Goal: Transaction & Acquisition: Purchase product/service

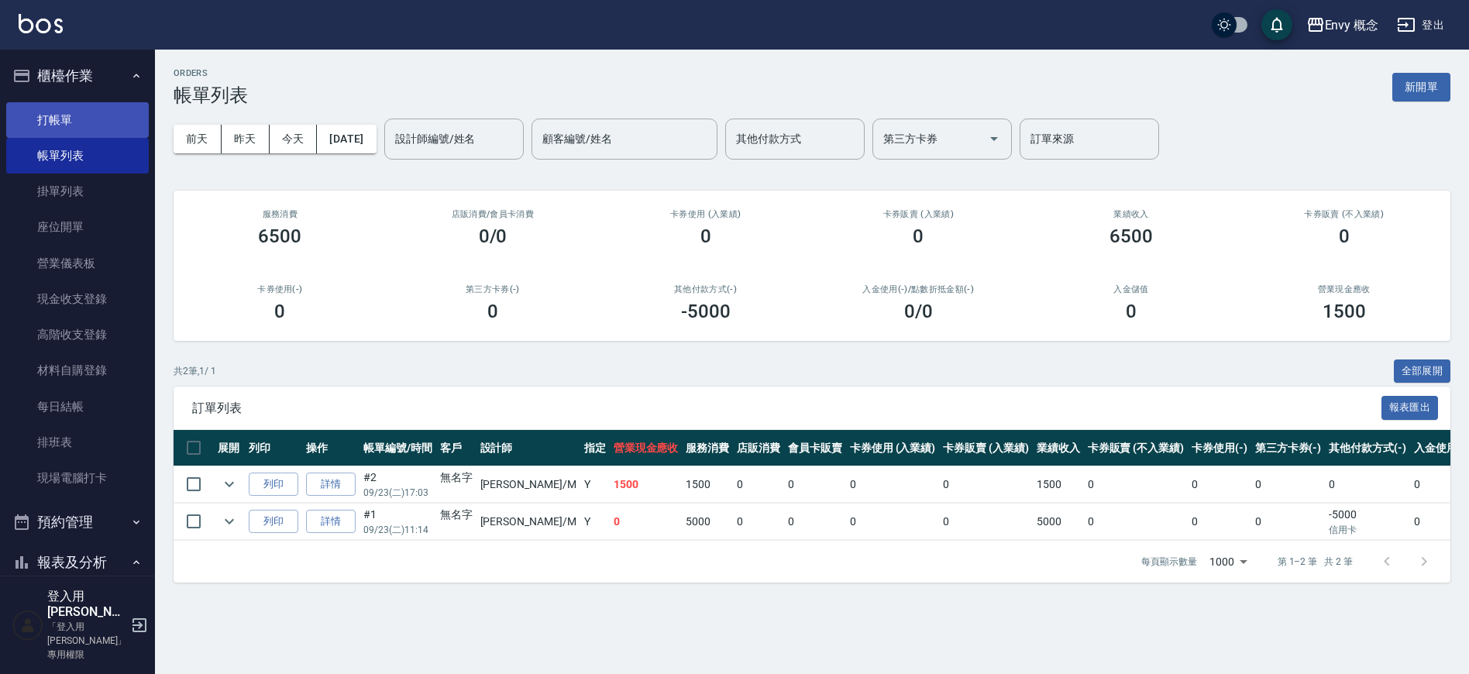
click at [72, 102] on link "打帳單" at bounding box center [77, 120] width 143 height 36
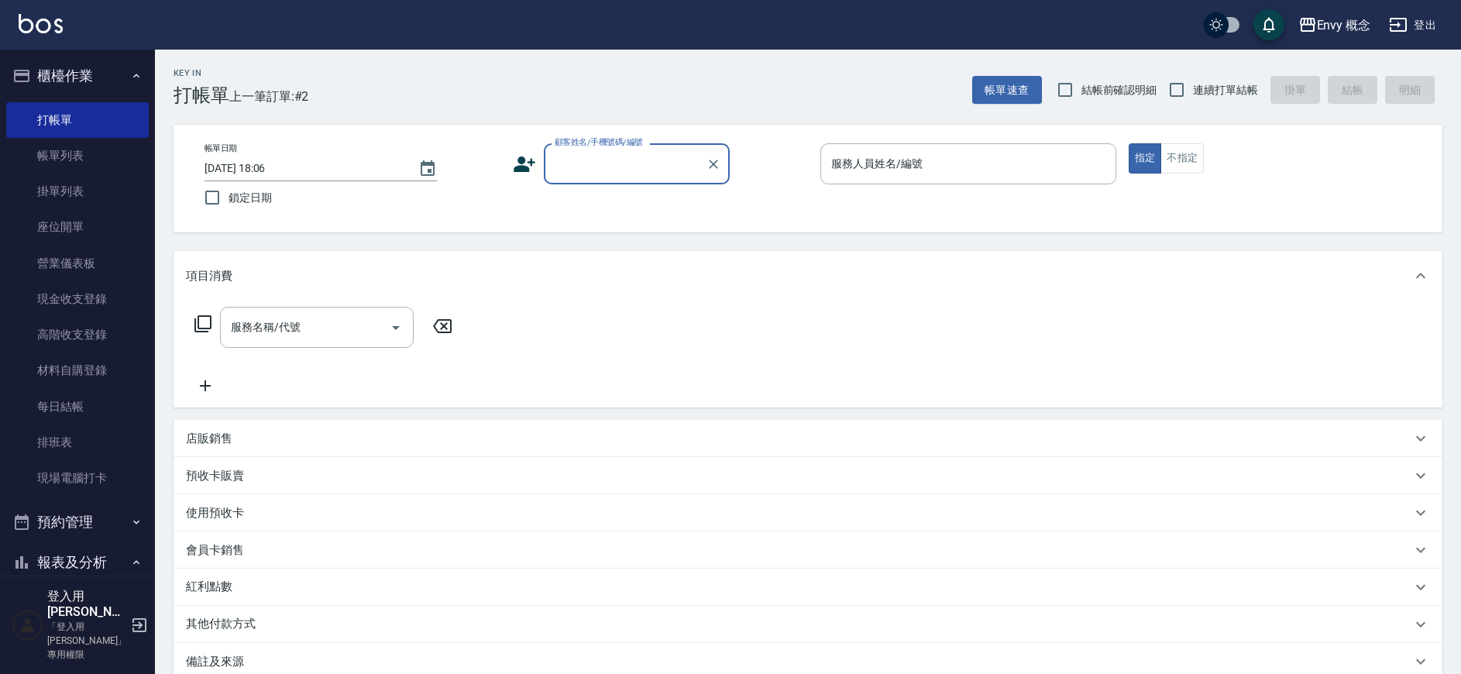
click at [621, 160] on input "顧客姓名/手機號碼/編號" at bounding box center [625, 163] width 149 height 27
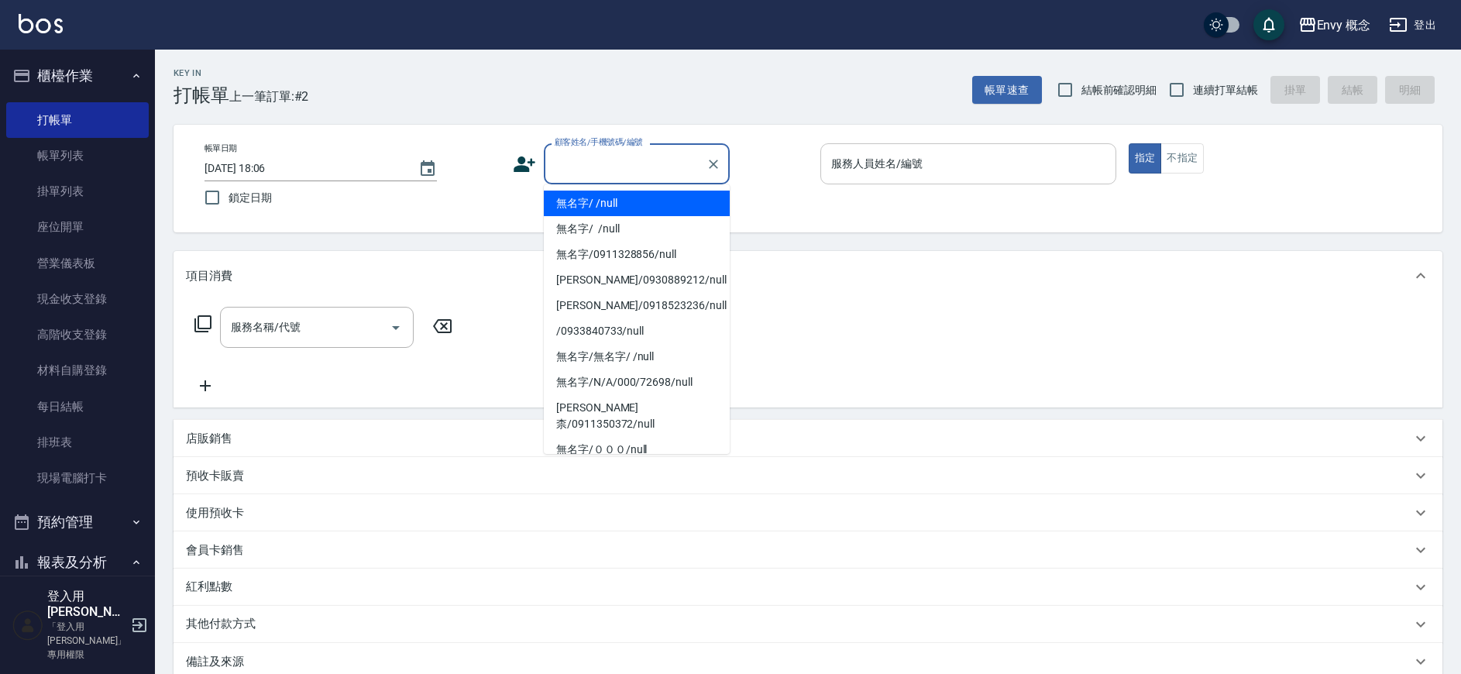
drag, startPoint x: 638, startPoint y: 200, endPoint x: 892, endPoint y: 173, distance: 255.6
click at [637, 198] on li "無名字/ /null" at bounding box center [637, 204] width 186 height 26
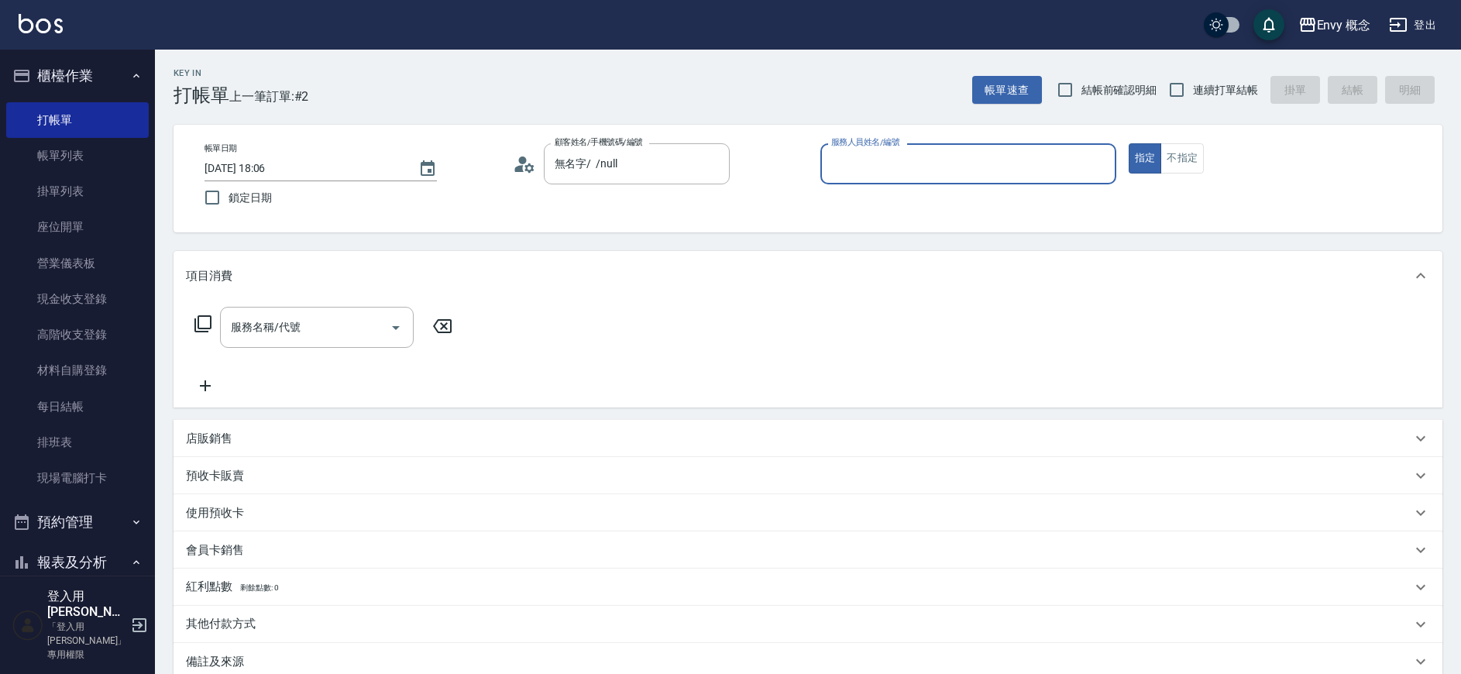
type input "無名字/ /null"
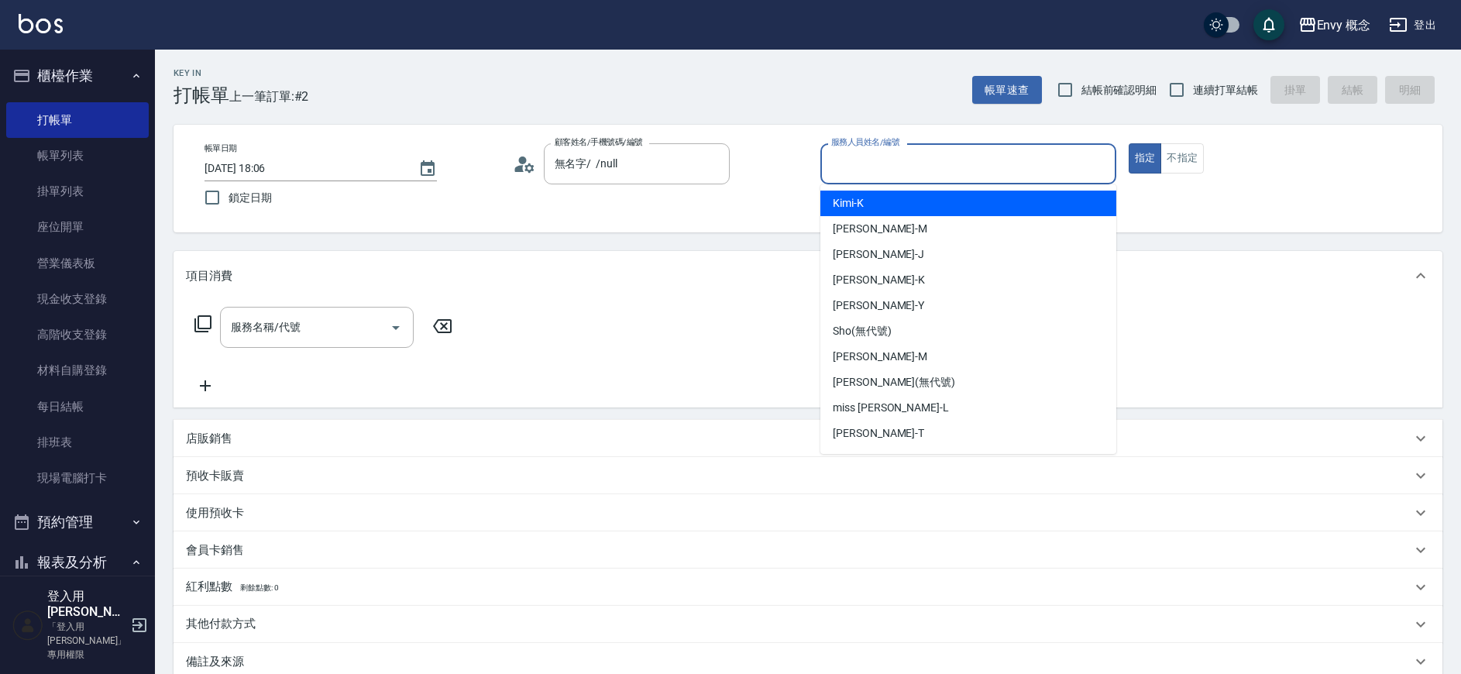
click at [886, 167] on input "服務人員姓名/編號" at bounding box center [969, 163] width 282 height 27
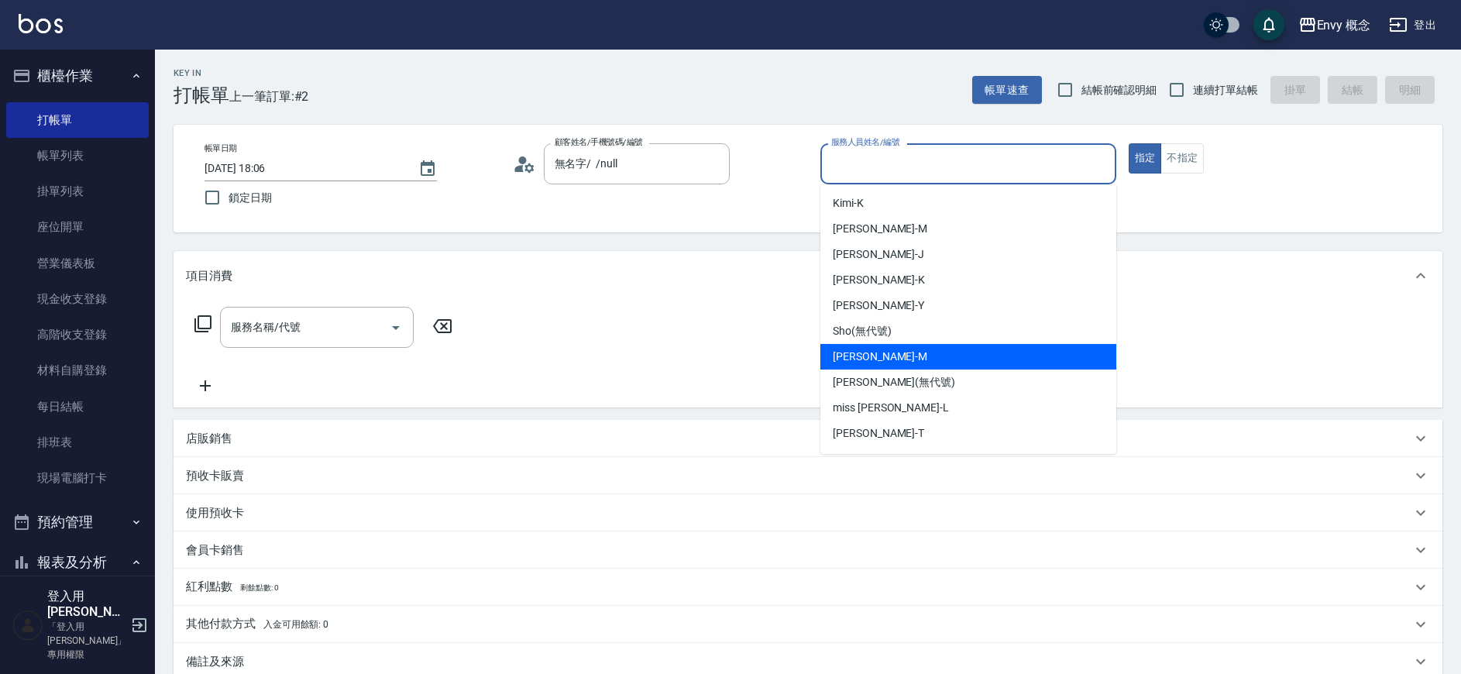
click at [916, 353] on div "[PERSON_NAME]" at bounding box center [969, 357] width 296 height 26
type input "[PERSON_NAME]"
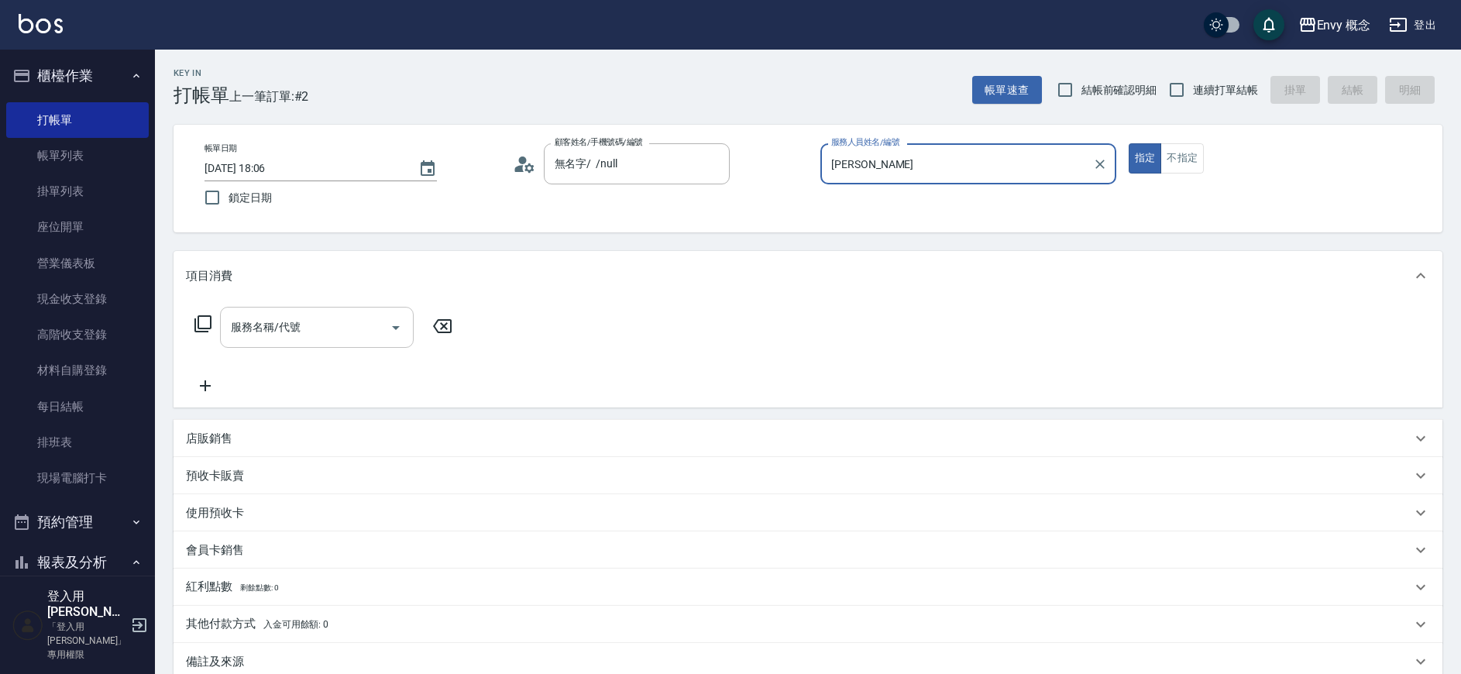
click at [308, 327] on input "服務名稱/代號" at bounding box center [305, 327] width 157 height 27
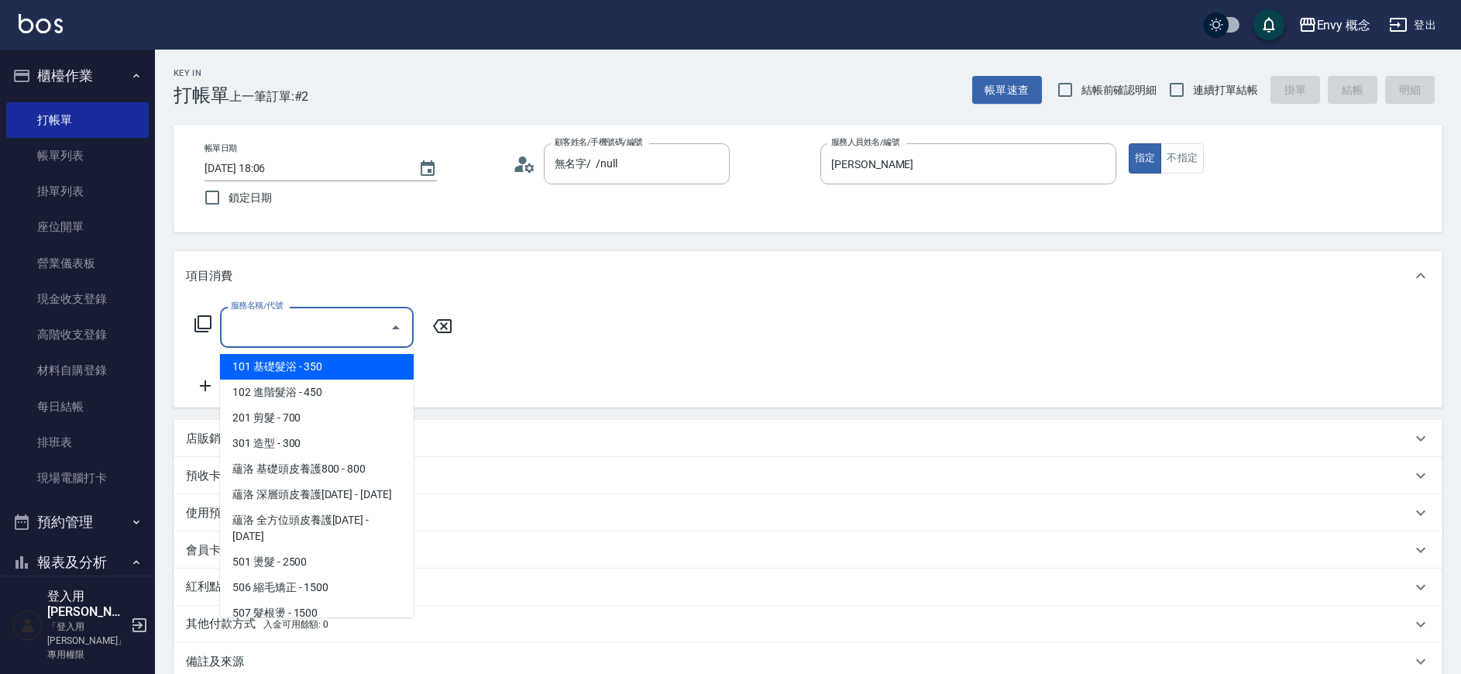
drag, startPoint x: 331, startPoint y: 318, endPoint x: 332, endPoint y: 332, distance: 14.7
click at [335, 332] on input "服務名稱/代號" at bounding box center [305, 327] width 157 height 27
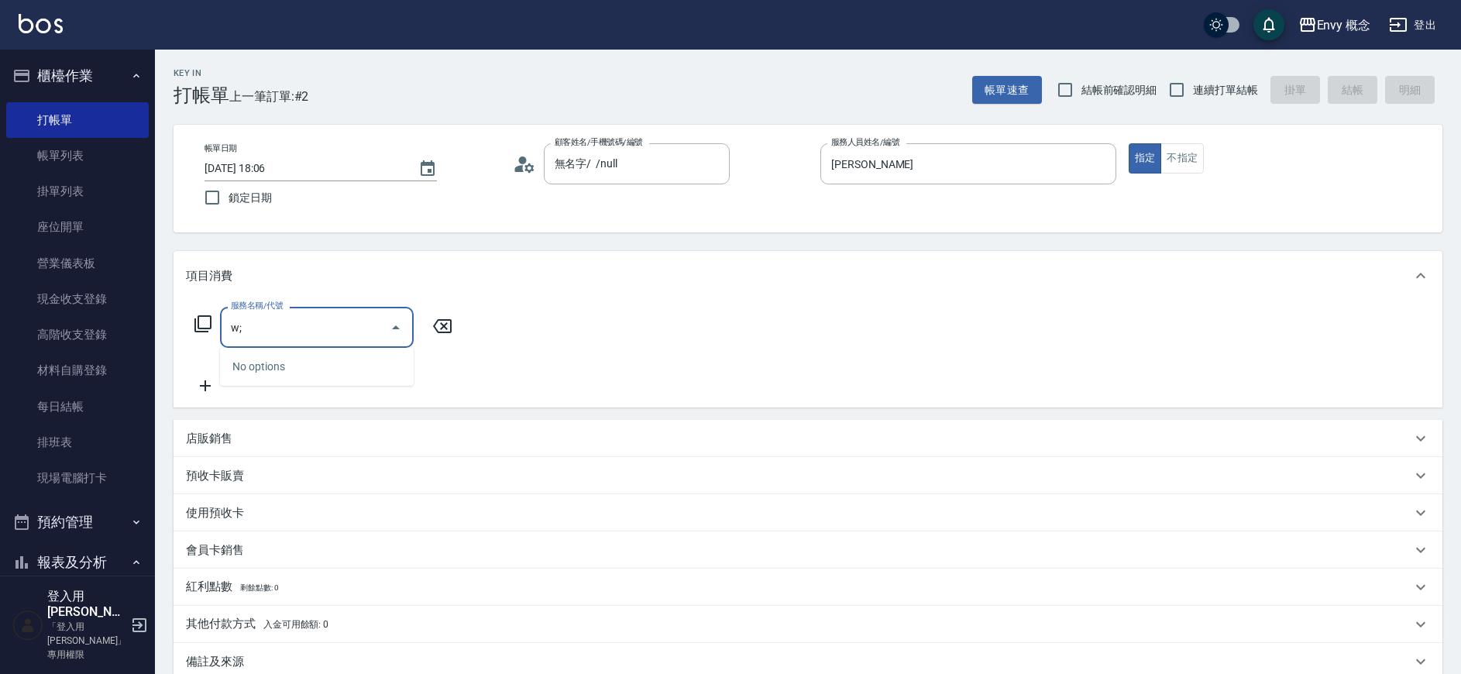
type input "w"
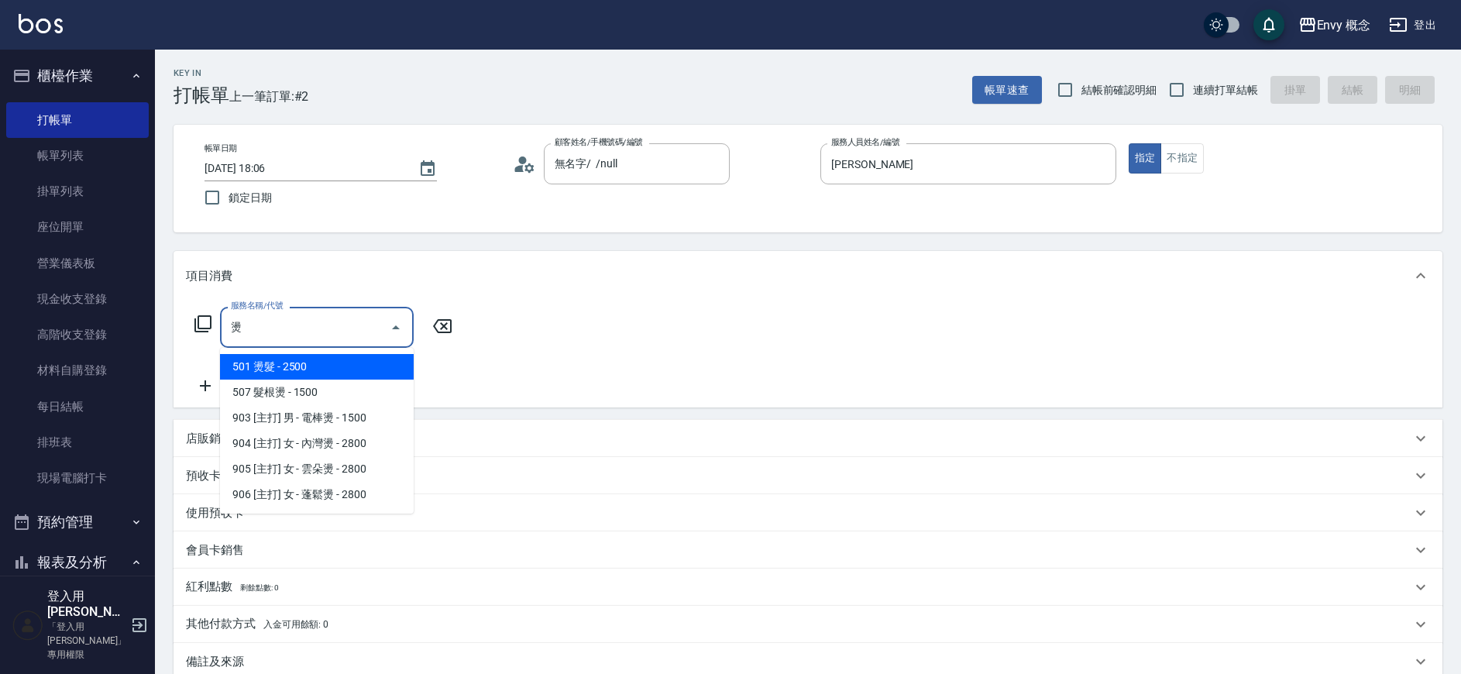
click at [309, 377] on span "501 燙髮 - 2500" at bounding box center [317, 367] width 194 height 26
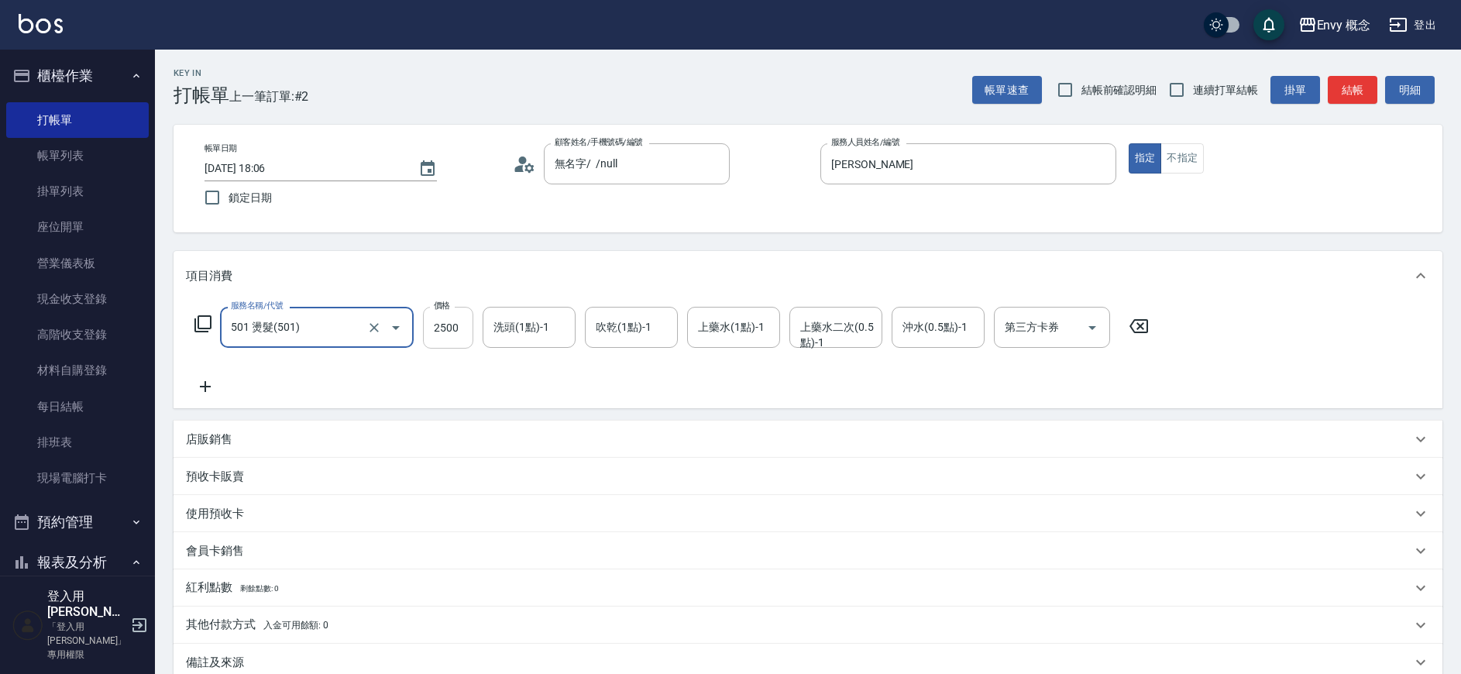
type input "501 燙髮(501)"
click at [454, 329] on input "2500" at bounding box center [448, 328] width 50 height 42
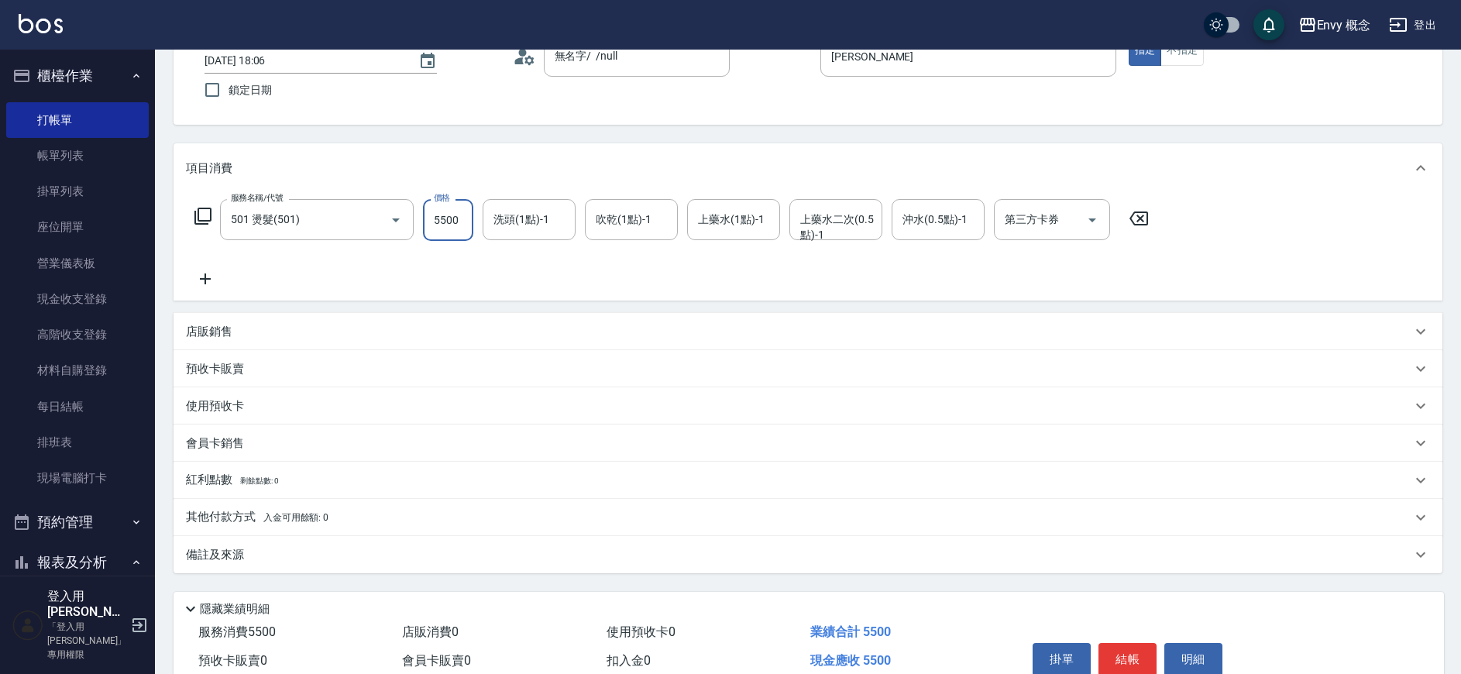
scroll to position [182, 0]
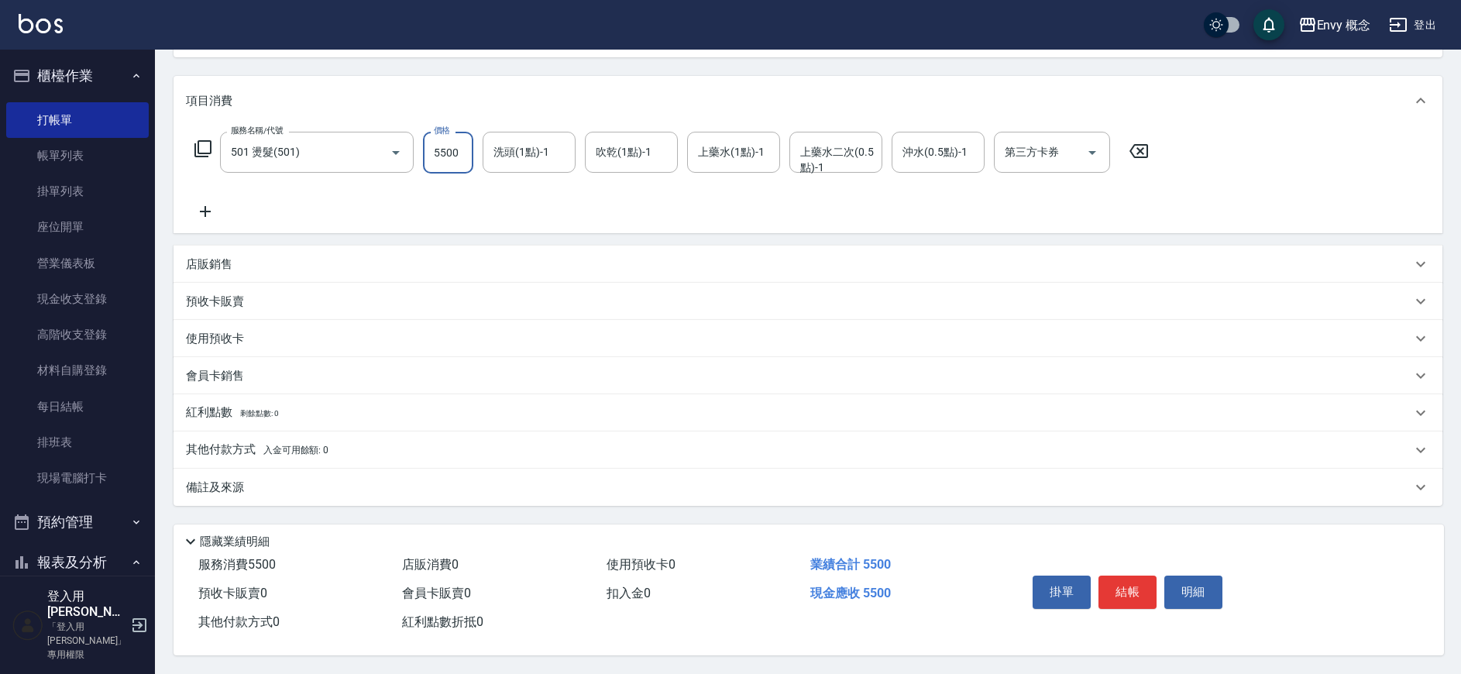
type input "5500"
click at [329, 453] on div "其他付款方式 入金可用餘額: 0" at bounding box center [808, 450] width 1269 height 37
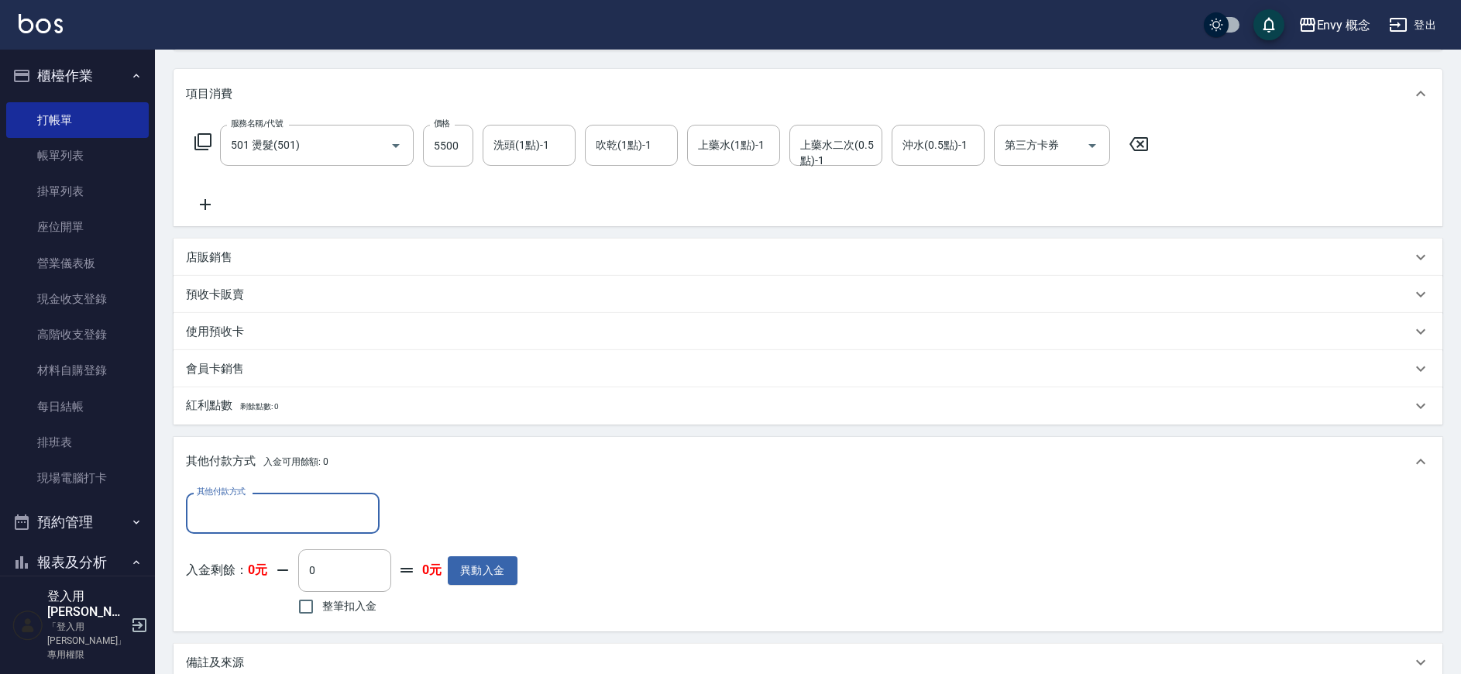
scroll to position [0, 0]
click at [303, 511] on input "其他付款方式" at bounding box center [283, 513] width 180 height 27
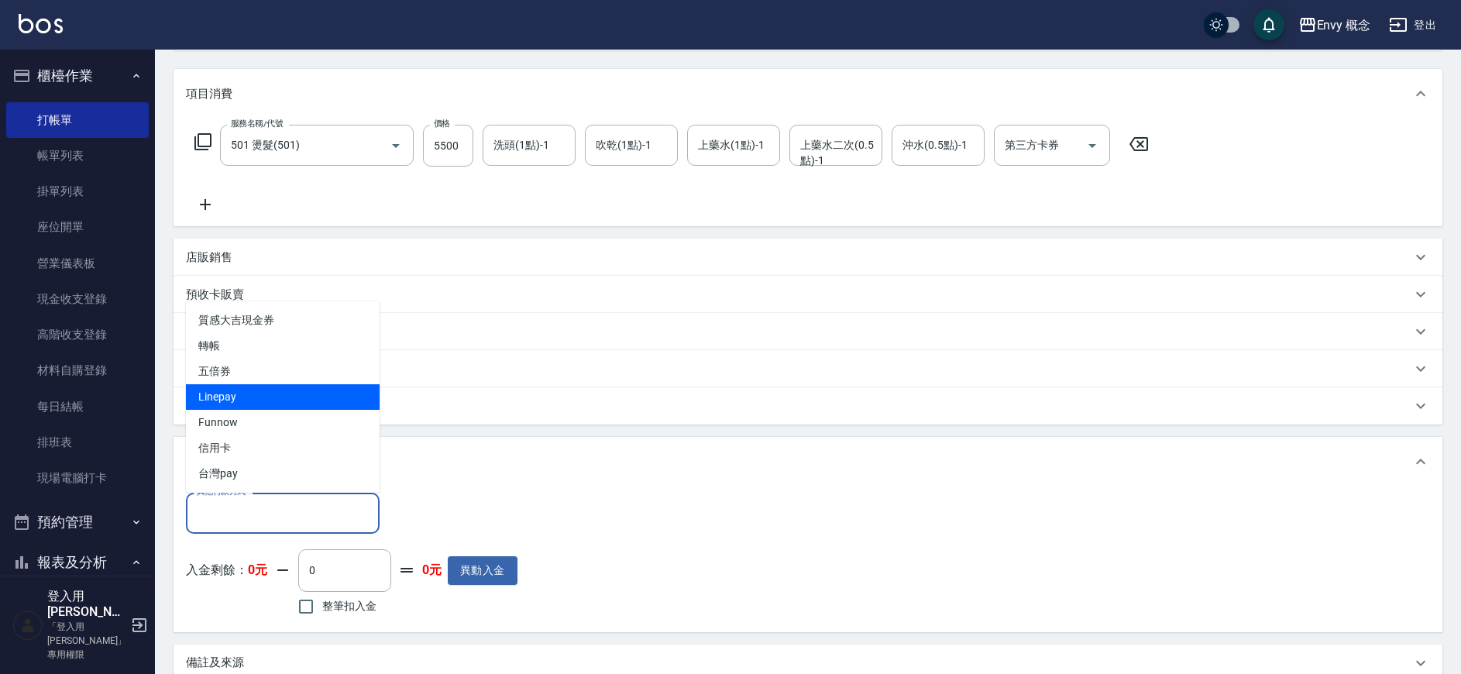
click at [310, 400] on span "Linepay" at bounding box center [283, 397] width 194 height 26
type input "Linepay"
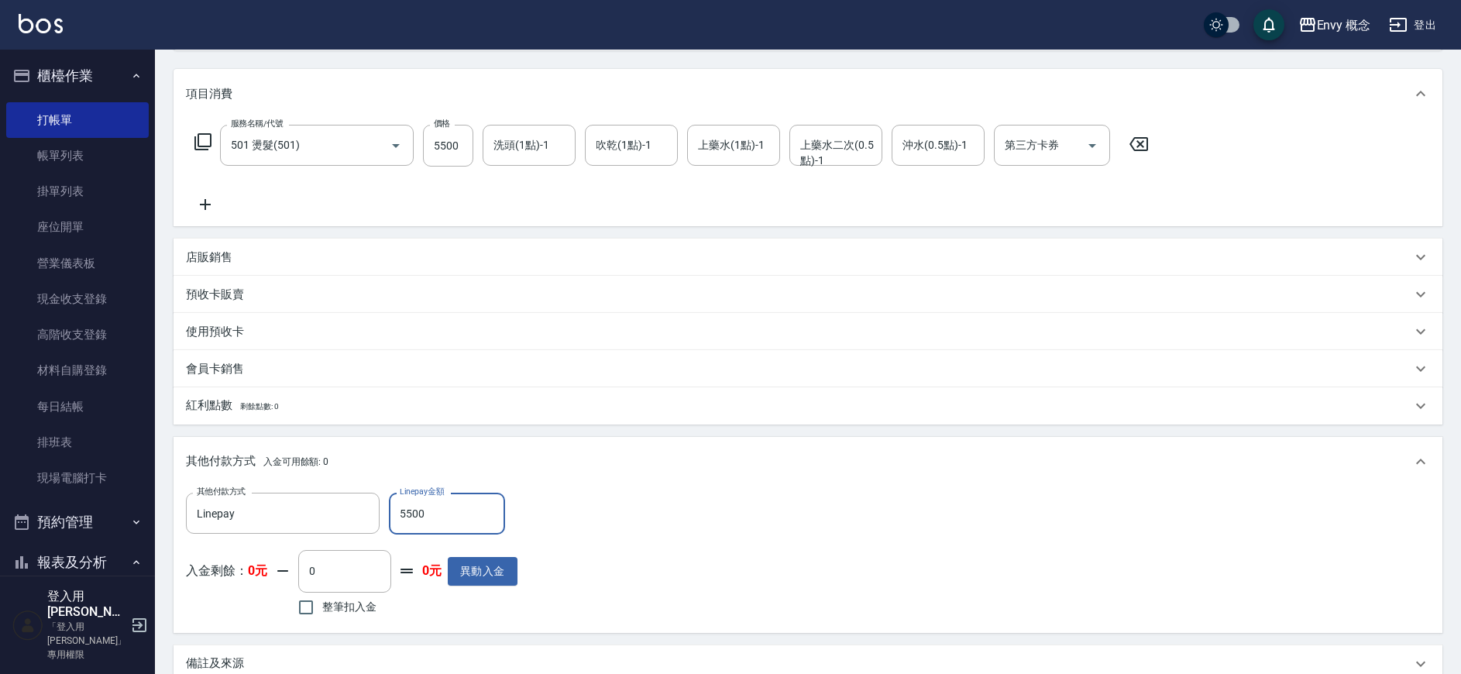
scroll to position [366, 0]
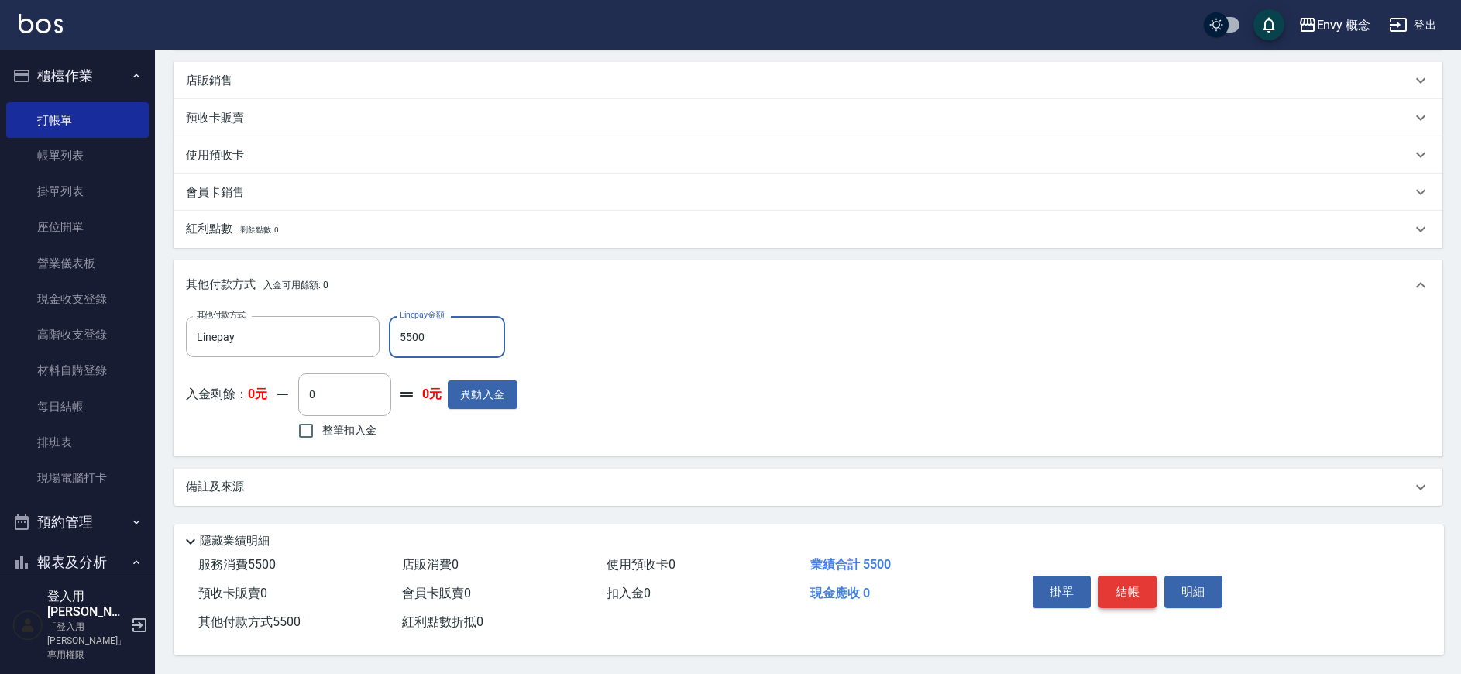
type input "5500"
click at [1113, 582] on button "結帳" at bounding box center [1128, 592] width 58 height 33
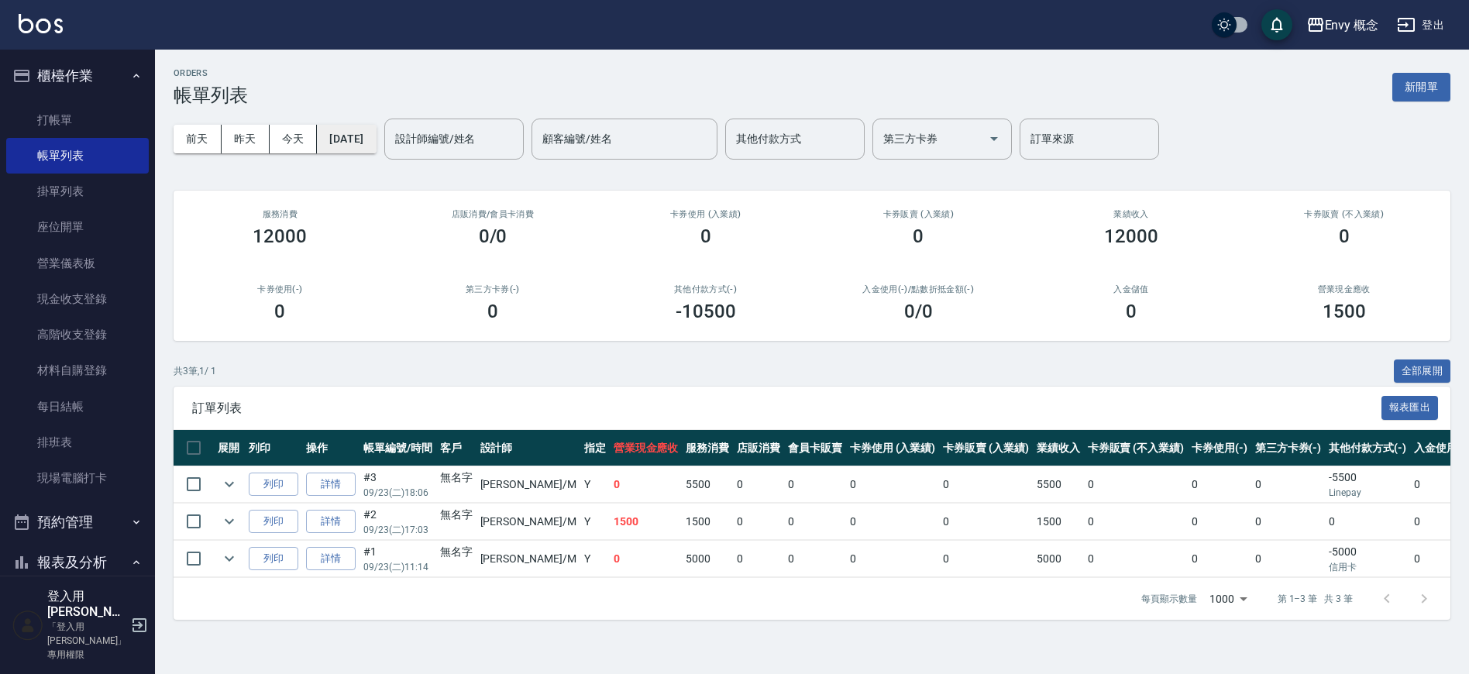
click at [376, 144] on button "[DATE]" at bounding box center [346, 139] width 59 height 29
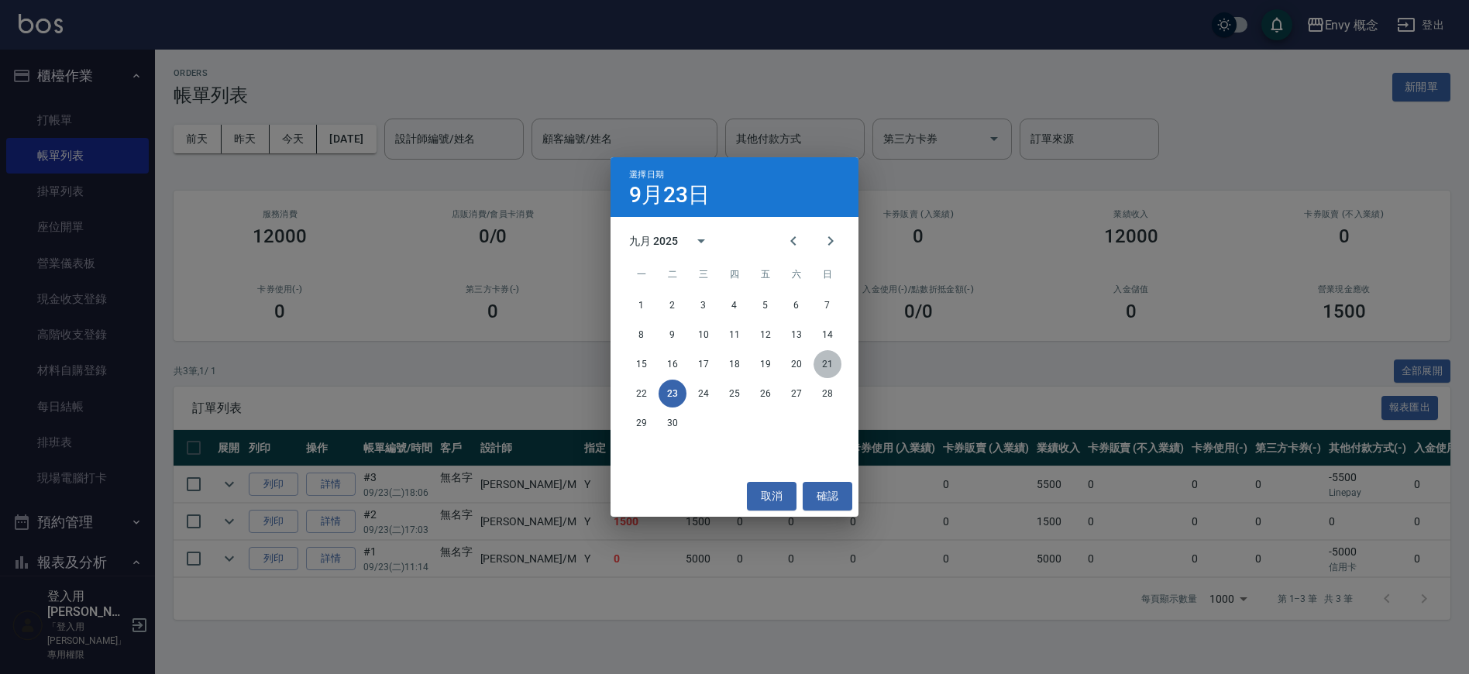
click at [824, 364] on button "21" at bounding box center [828, 364] width 28 height 28
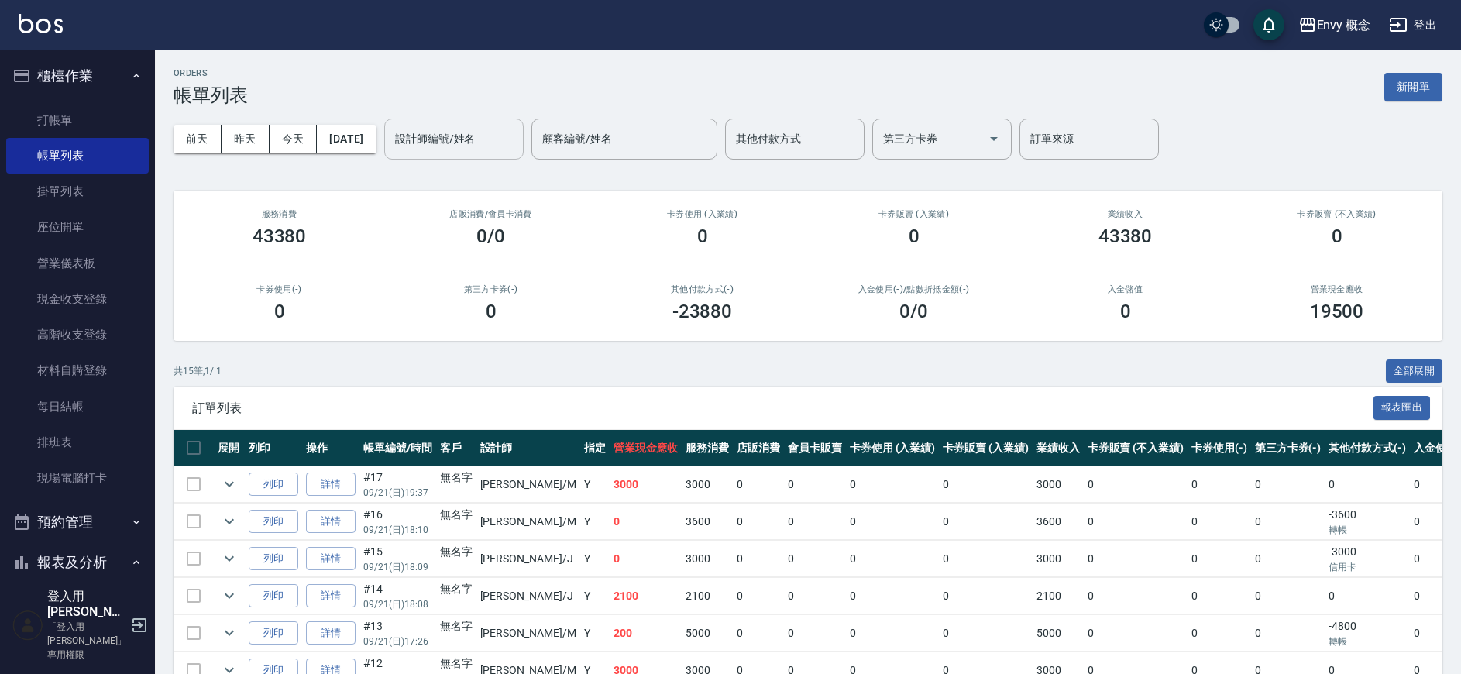
click at [501, 140] on div "設計師編號/姓名 設計師編號/姓名" at bounding box center [453, 139] width 139 height 41
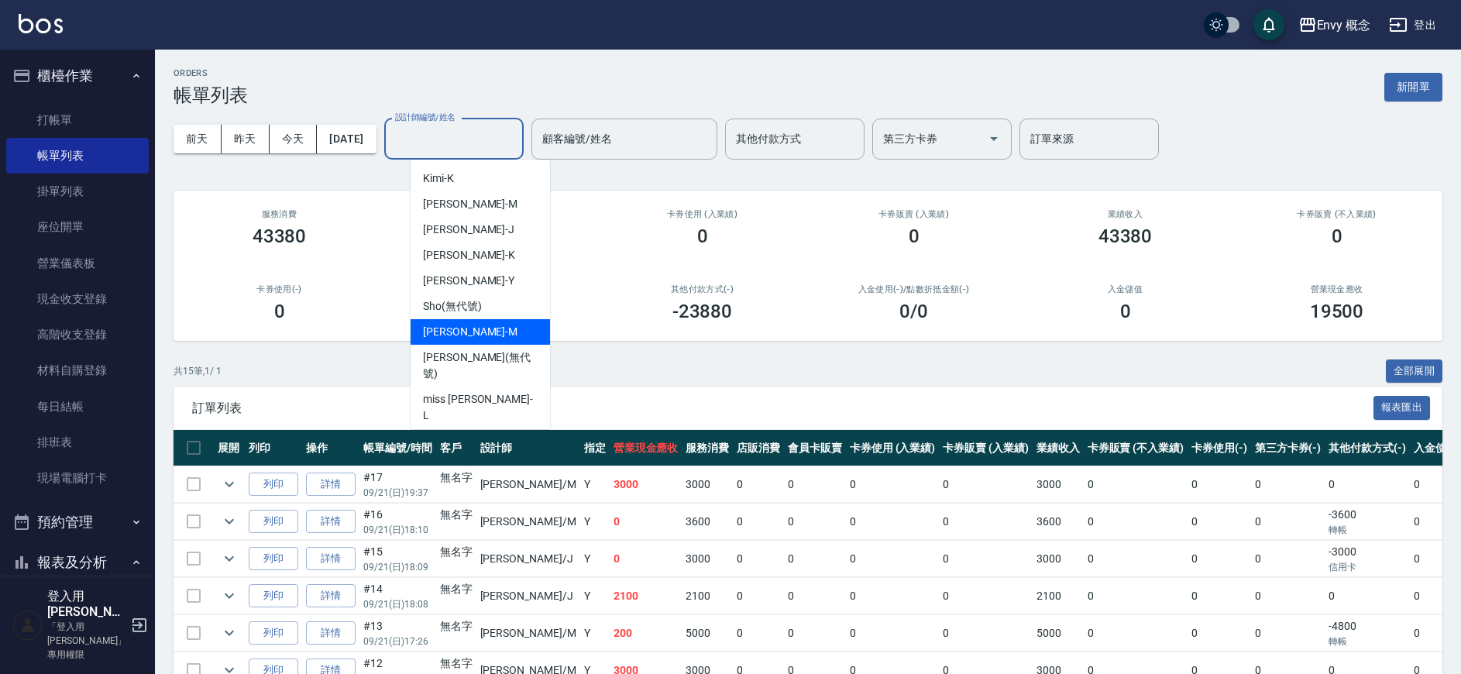
click at [497, 338] on div "[PERSON_NAME]" at bounding box center [480, 332] width 139 height 26
type input "[PERSON_NAME]"
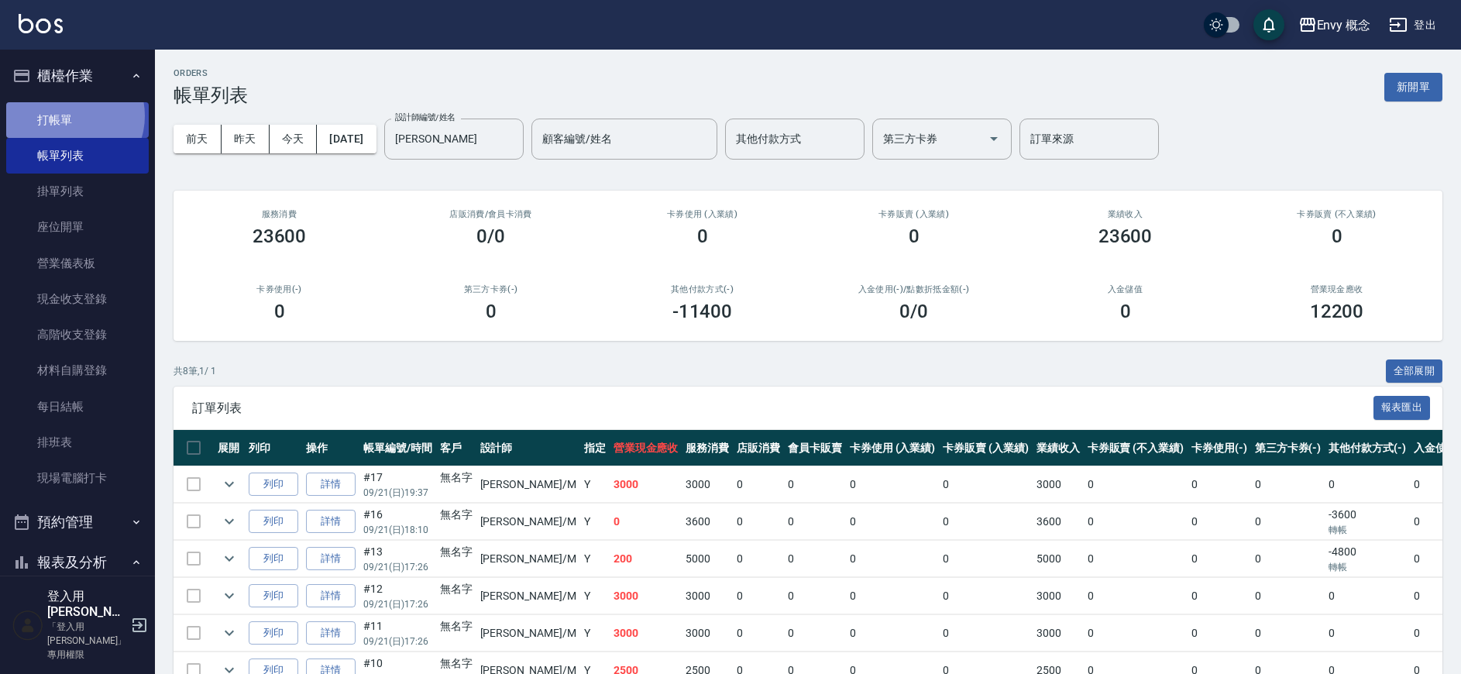
click at [71, 115] on link "打帳單" at bounding box center [77, 120] width 143 height 36
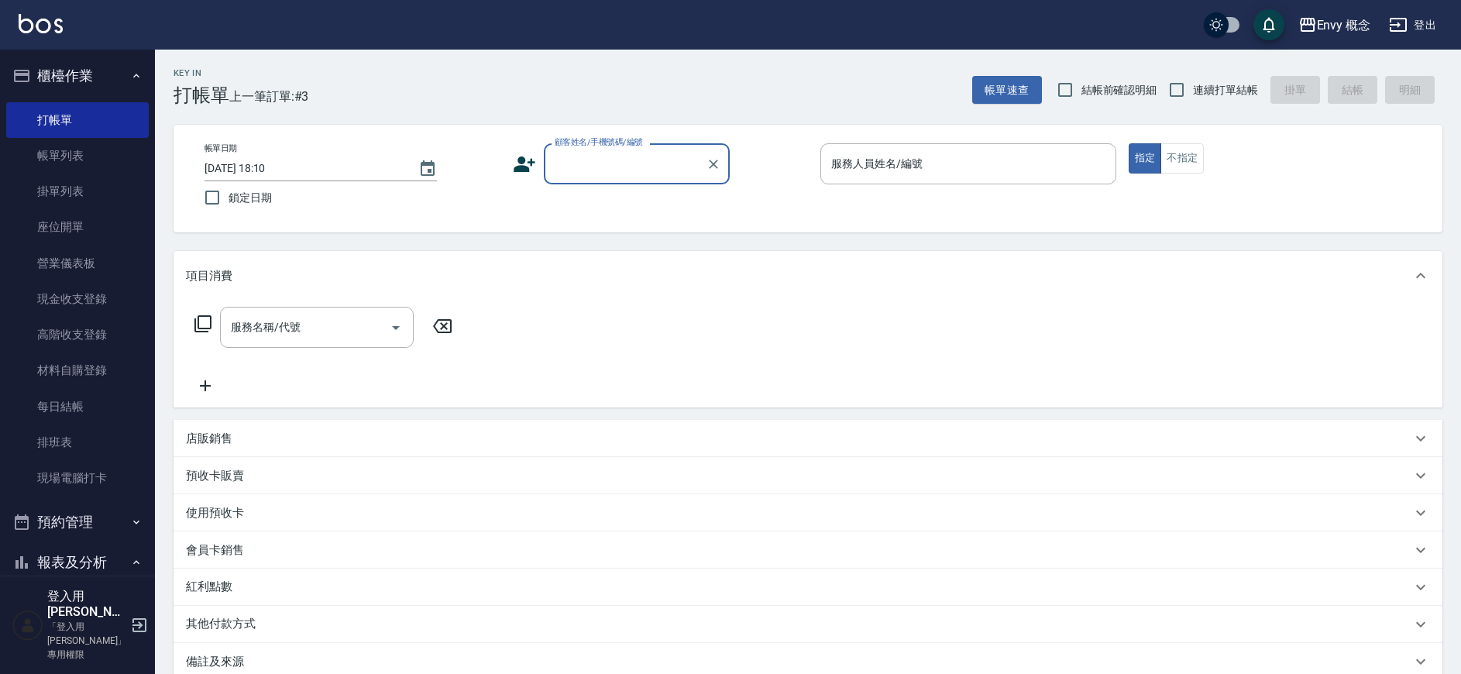
click at [626, 174] on input "顧客姓名/手機號碼/編號" at bounding box center [625, 163] width 149 height 27
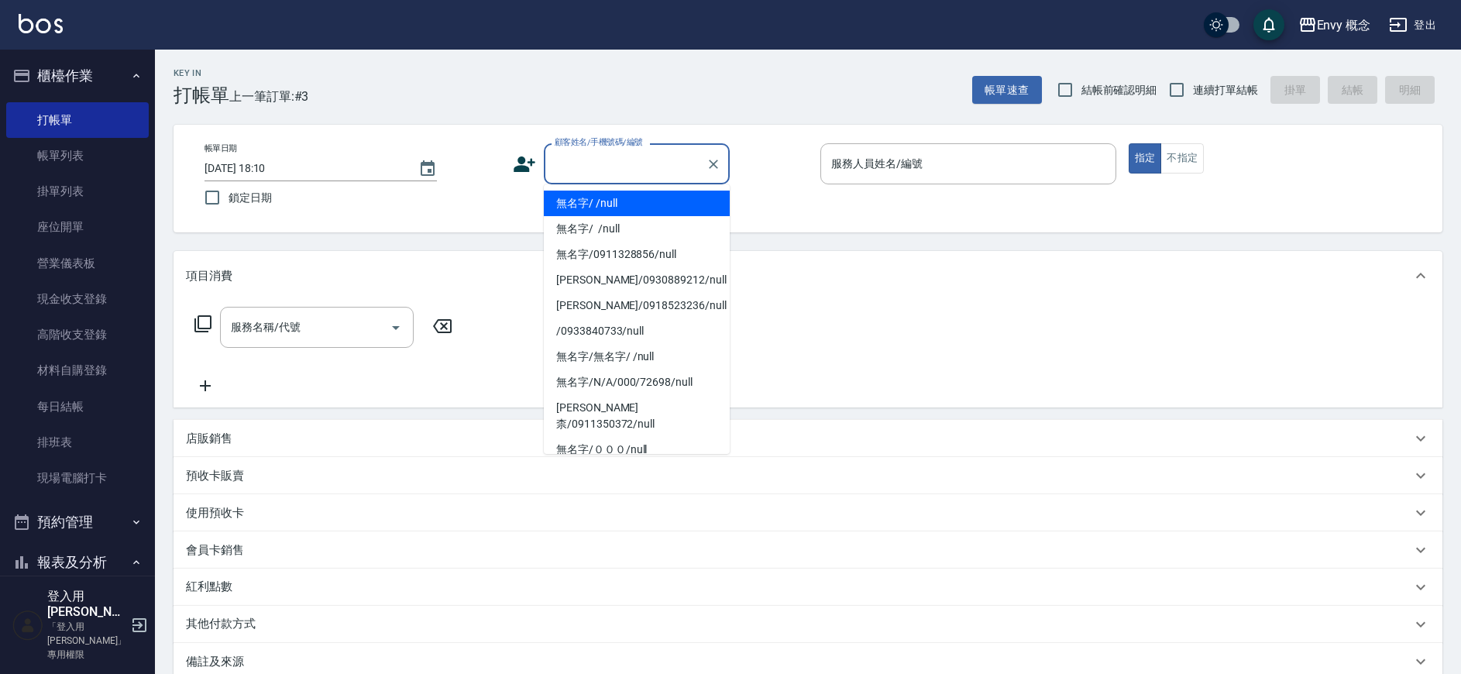
click at [634, 205] on li "無名字/ /null" at bounding box center [637, 204] width 186 height 26
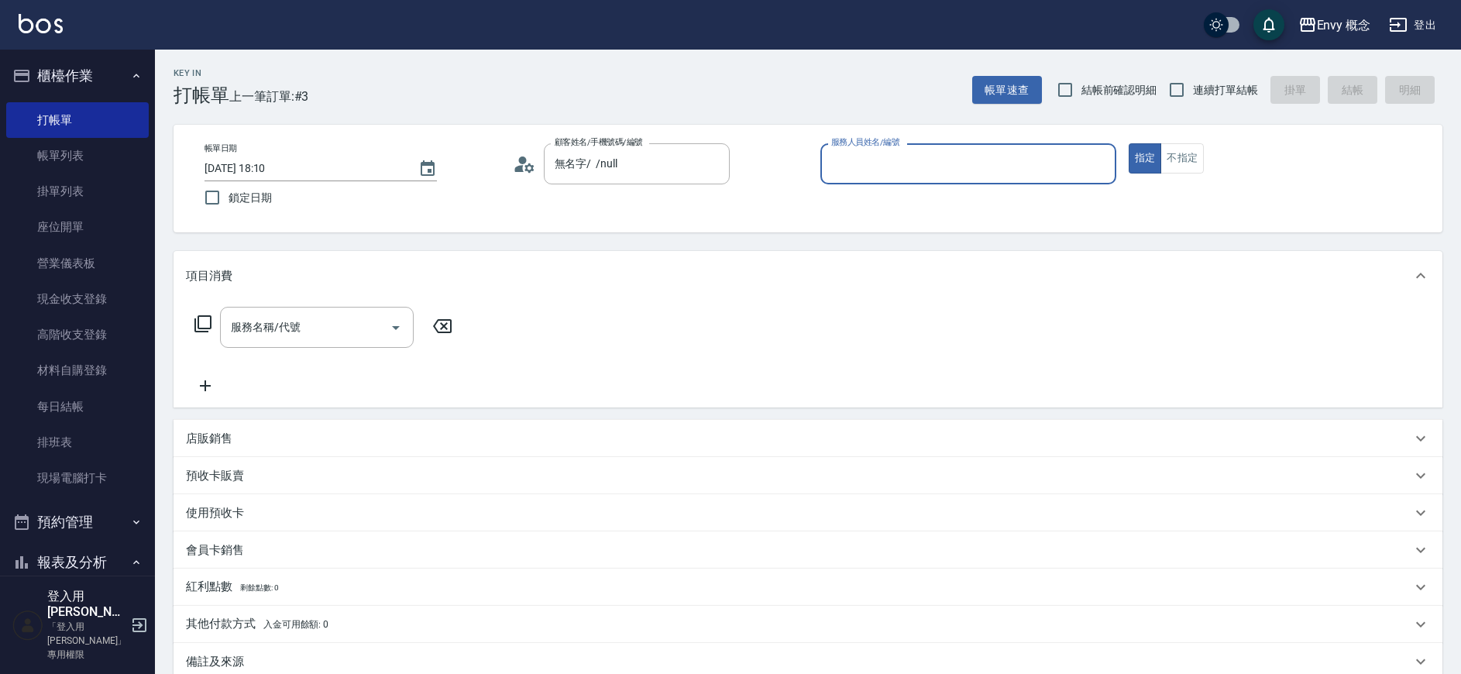
type input "無名字/ /null"
click at [924, 157] on input "服務人員姓名/編號" at bounding box center [969, 163] width 282 height 27
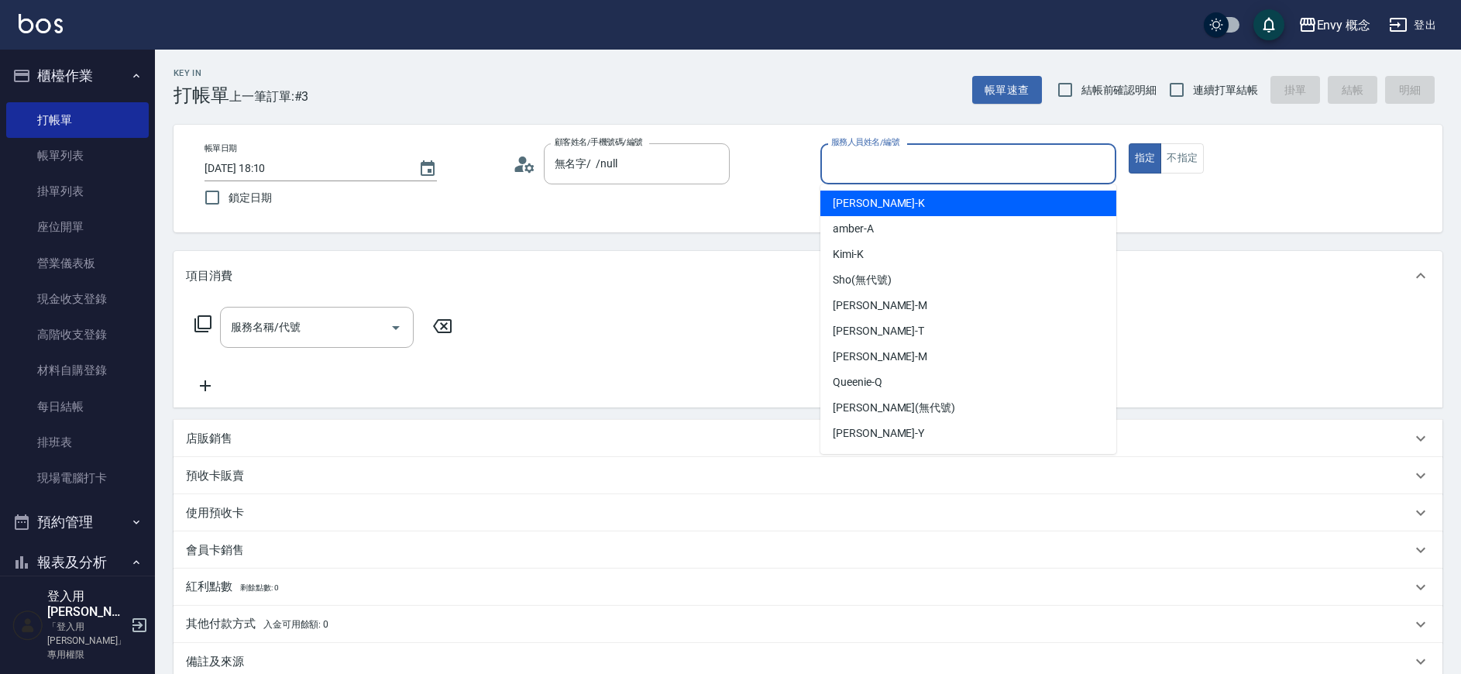
click at [871, 203] on div "[PERSON_NAME]" at bounding box center [969, 204] width 296 height 26
type input "[PERSON_NAME]"
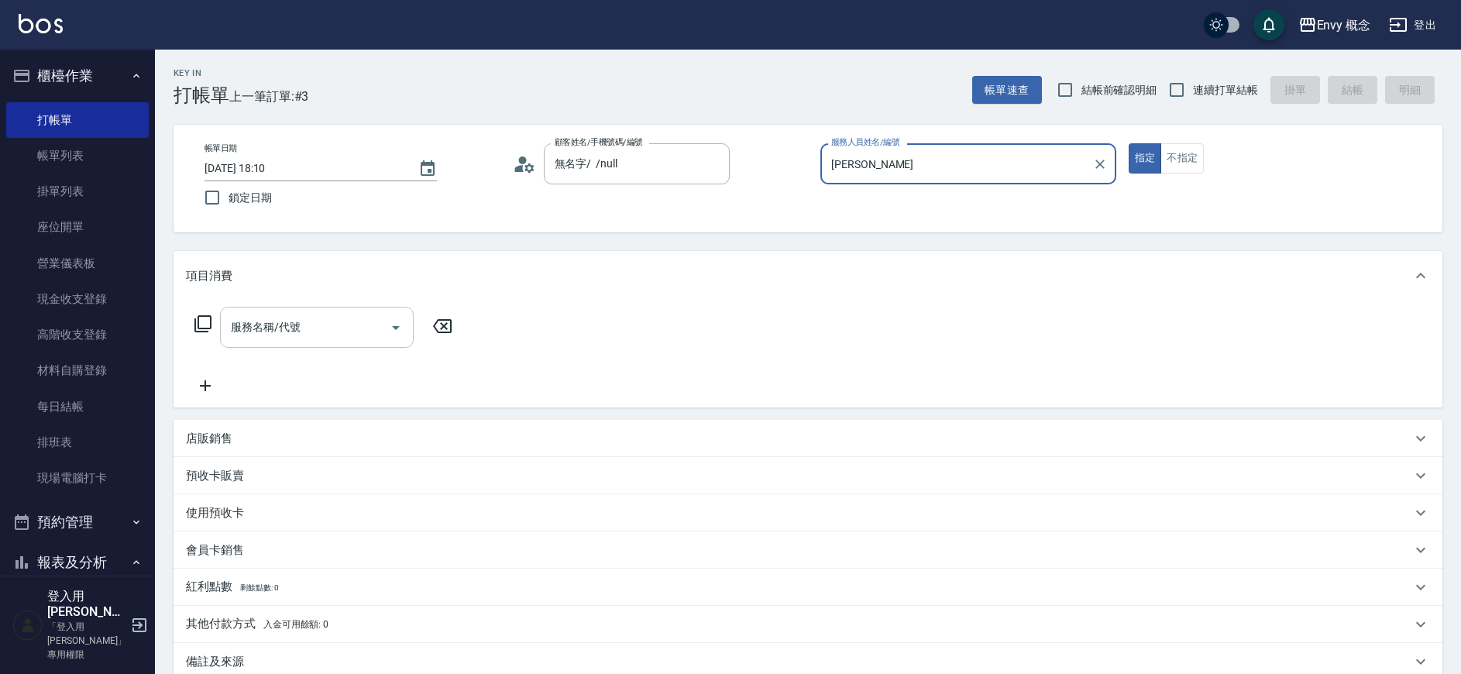
click at [280, 328] on div "服務名稱/代號 服務名稱/代號" at bounding box center [317, 327] width 194 height 41
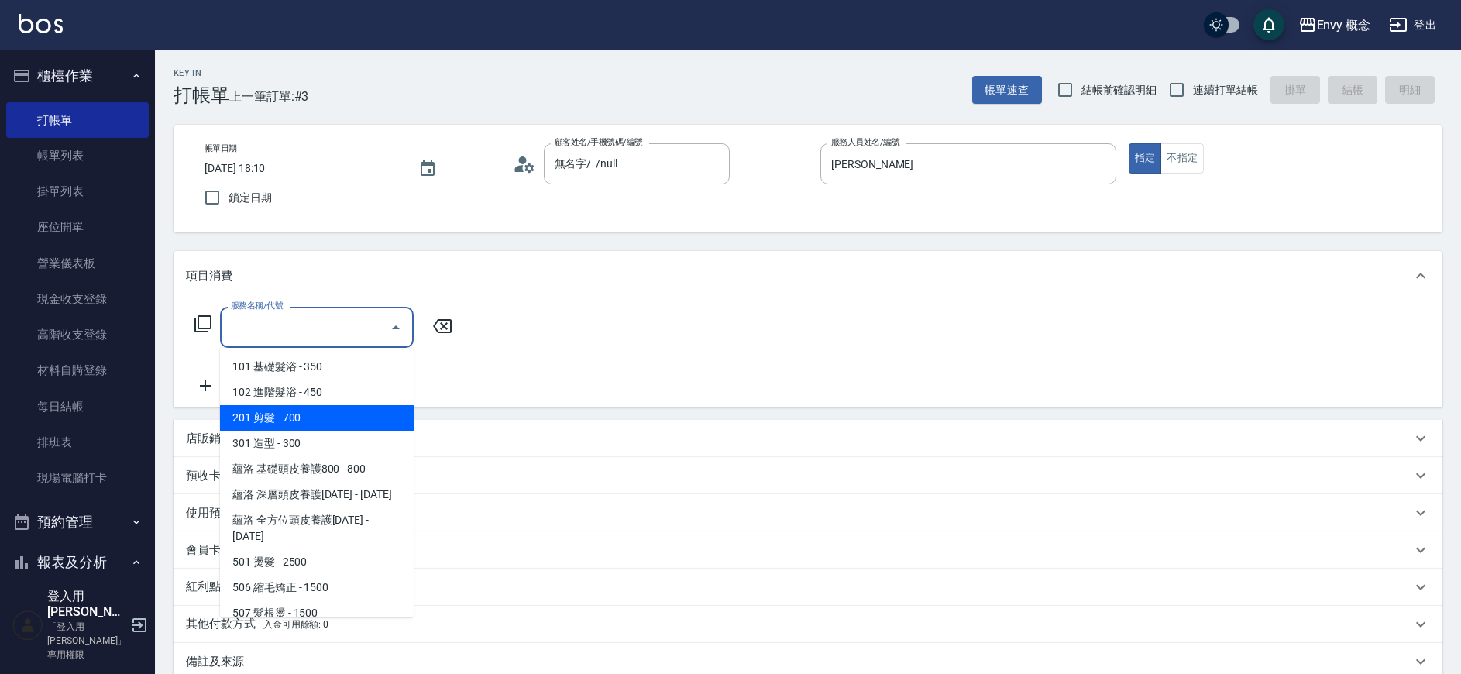
click at [265, 412] on span "201 剪髮 - 700" at bounding box center [317, 418] width 194 height 26
type input "201 剪髮(201)"
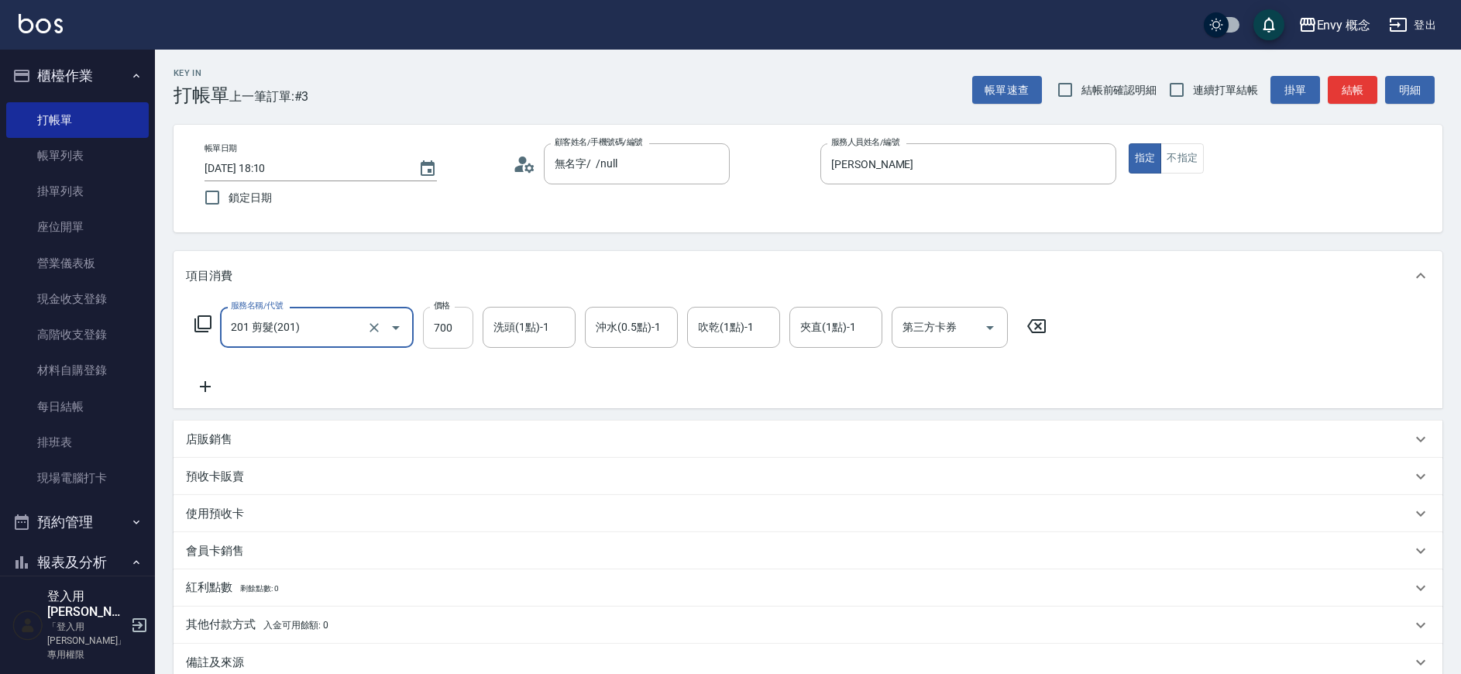
click at [453, 331] on input "700" at bounding box center [448, 328] width 50 height 42
drag, startPoint x: 445, startPoint y: 325, endPoint x: 429, endPoint y: 327, distance: 16.4
click at [429, 327] on input "0" at bounding box center [448, 328] width 50 height 42
drag, startPoint x: 452, startPoint y: 335, endPoint x: 425, endPoint y: 327, distance: 28.2
click at [425, 327] on input "0" at bounding box center [448, 328] width 50 height 42
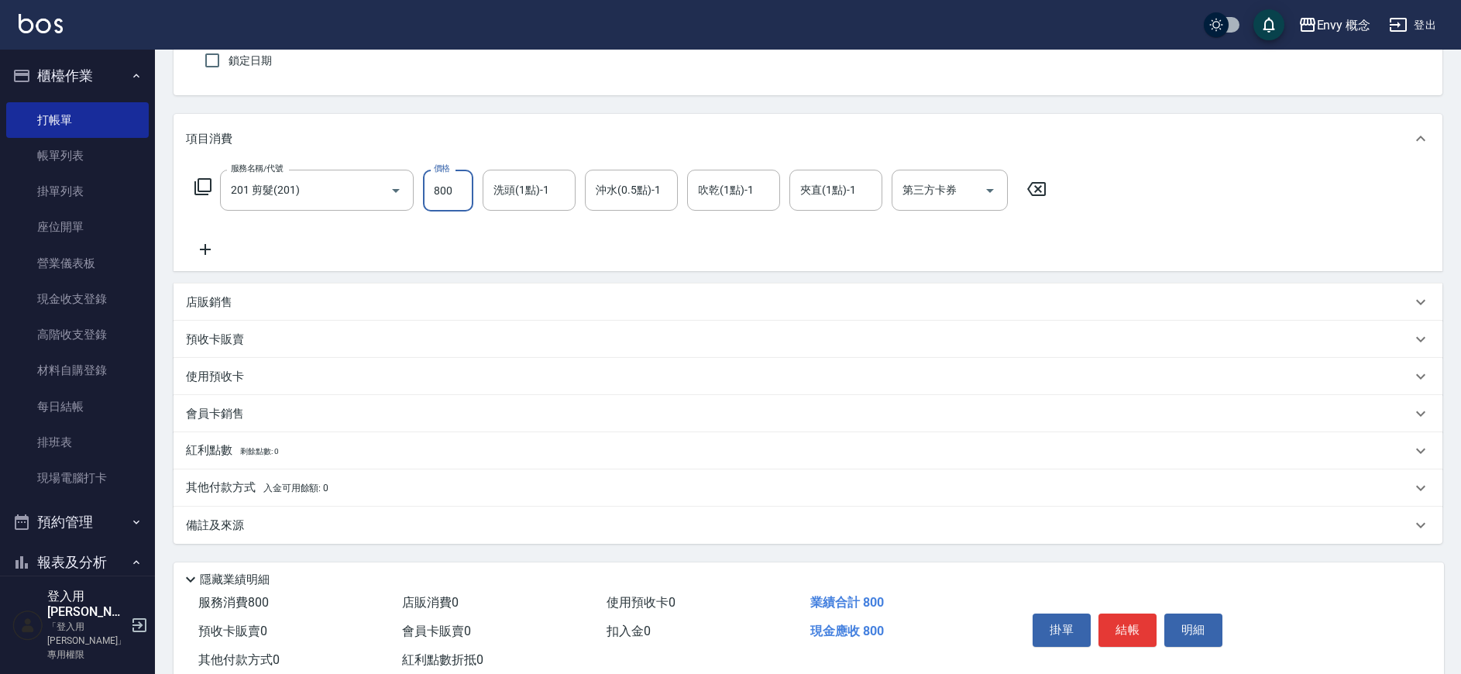
scroll to position [182, 0]
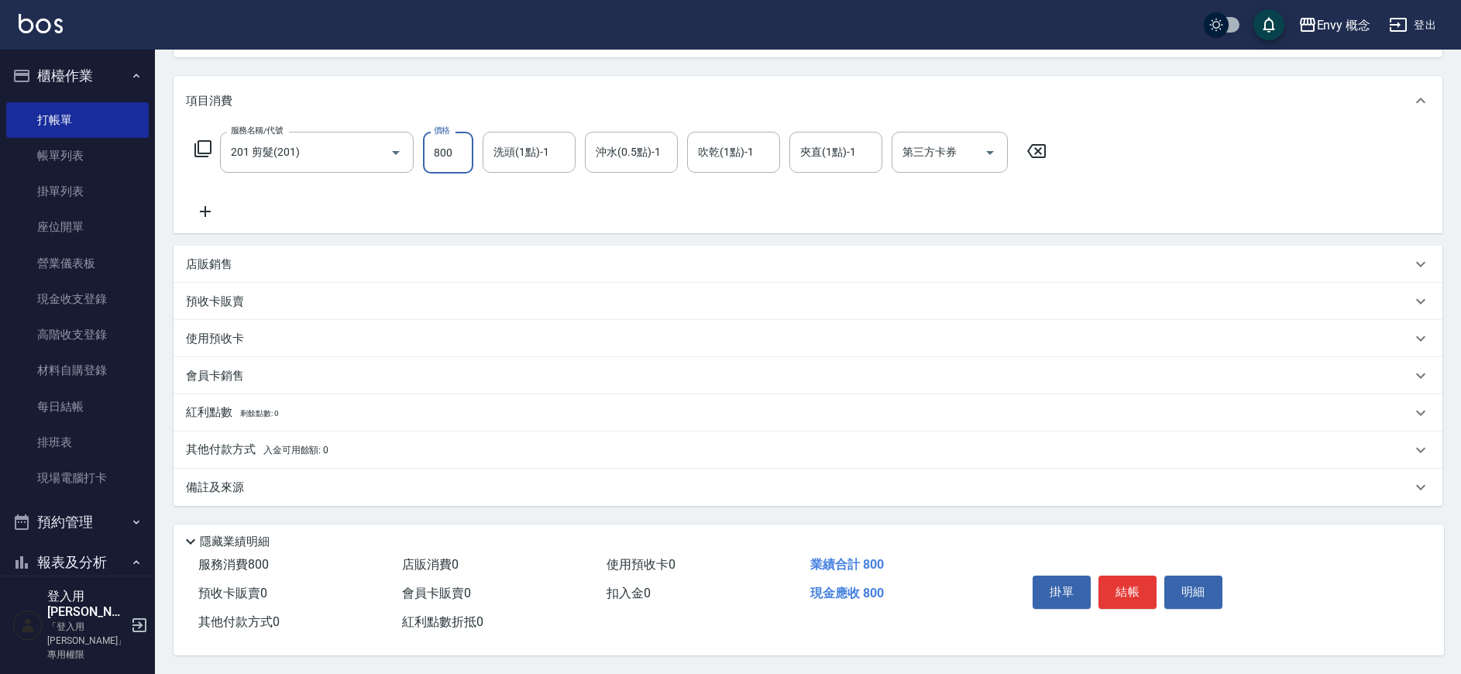
type input "800"
click at [246, 455] on div "其他付款方式 入金可用餘額: 0" at bounding box center [808, 450] width 1269 height 37
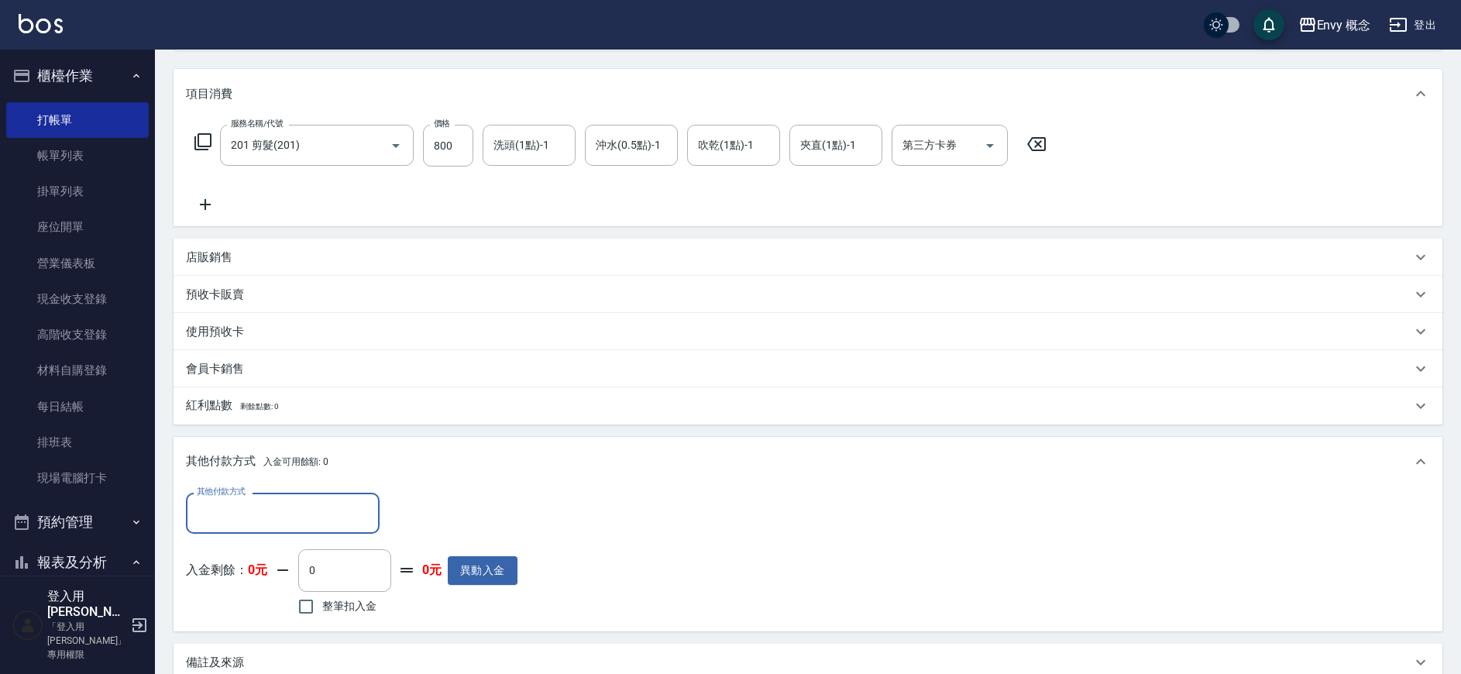
scroll to position [0, 0]
click at [247, 538] on div "其他付款方式 其他付款方式 入金剩餘： 0元 0 ​ 整筆扣入金 0元 異動入金" at bounding box center [352, 556] width 332 height 126
click at [246, 520] on input "其他付款方式" at bounding box center [283, 513] width 180 height 27
click at [649, 483] on div "其他付款方式 入金可用餘額: 0" at bounding box center [808, 462] width 1269 height 50
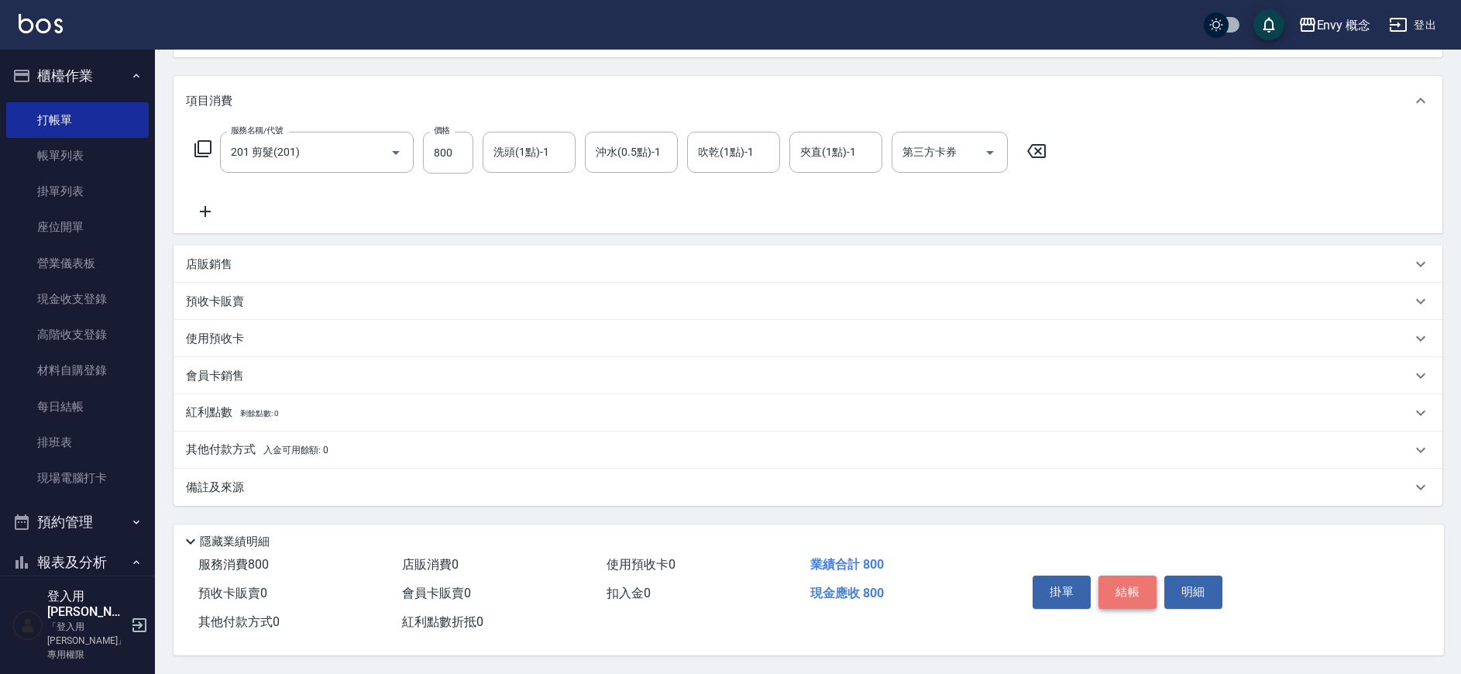
click at [1128, 591] on button "結帳" at bounding box center [1128, 592] width 58 height 33
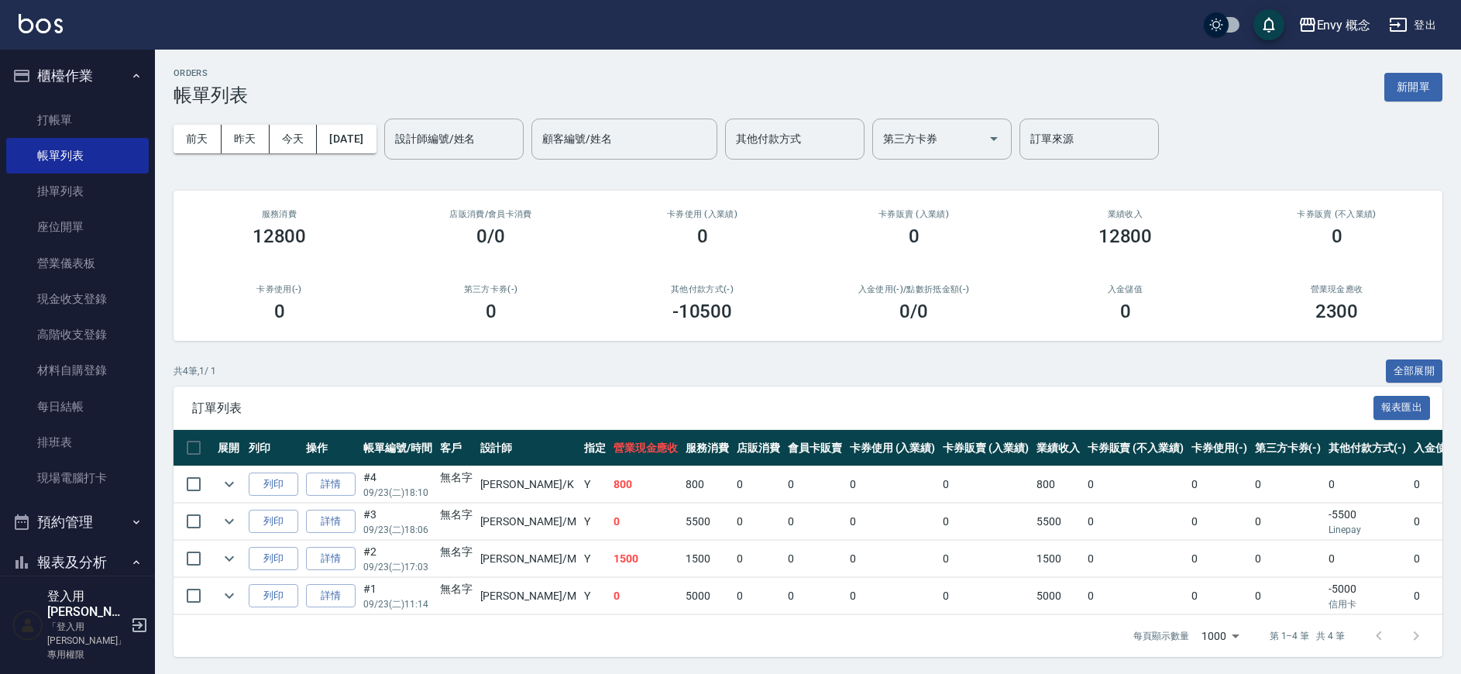
scroll to position [13, 0]
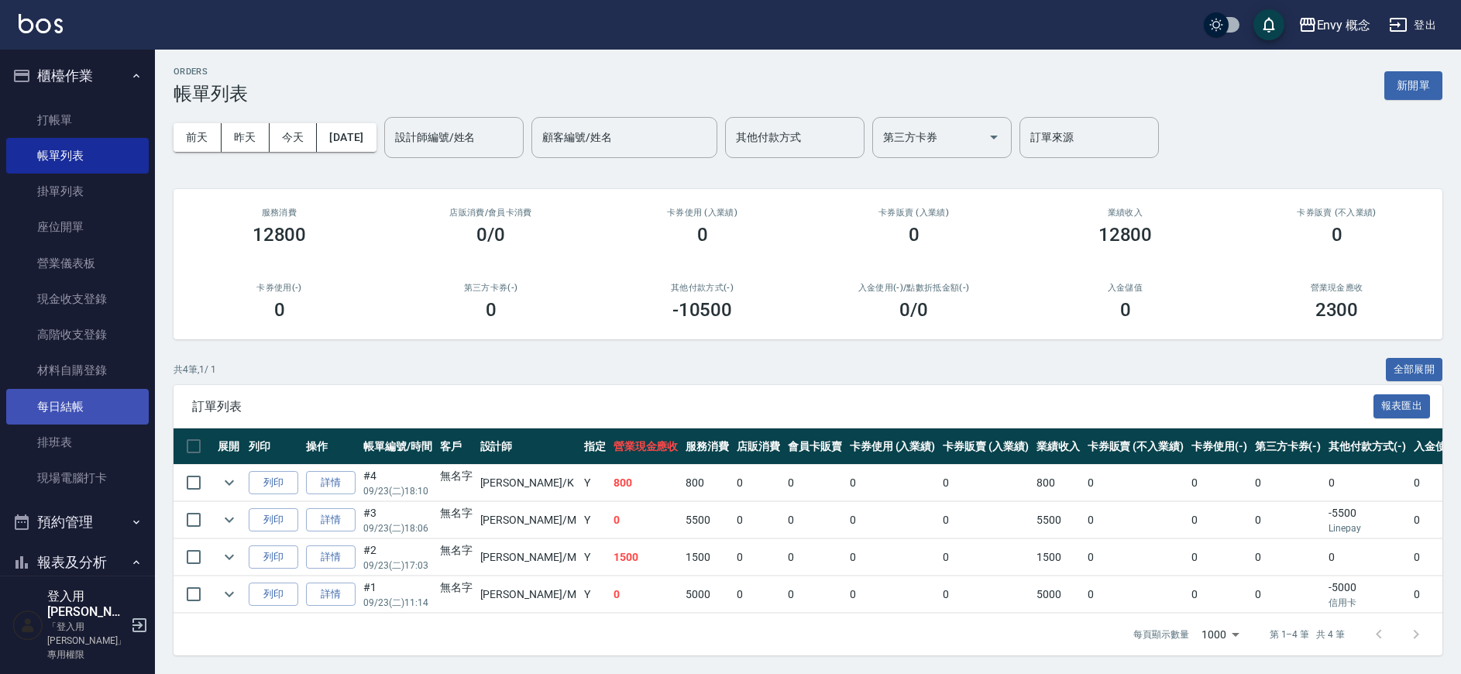
click at [107, 411] on link "每日結帳" at bounding box center [77, 407] width 143 height 36
